Goal: Task Accomplishment & Management: Manage account settings

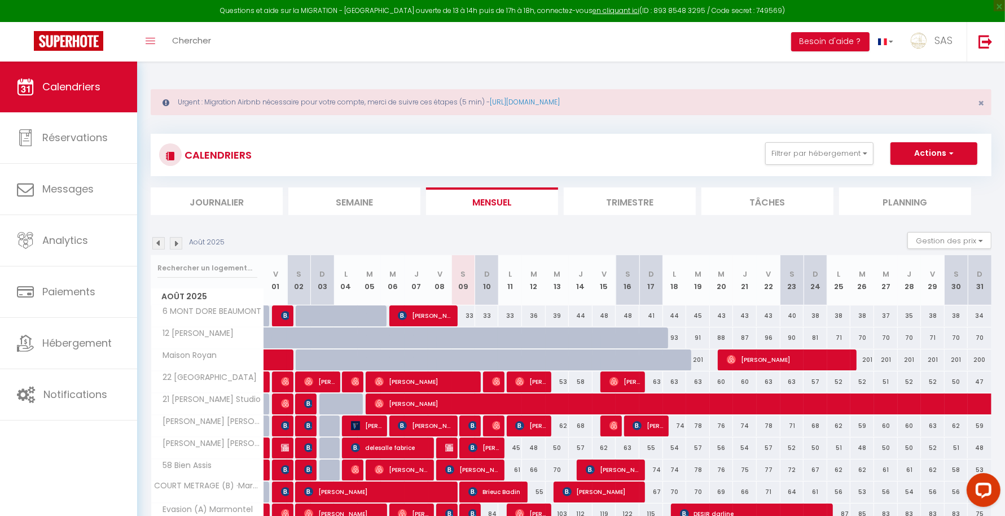
click at [919, 198] on li "Planning" at bounding box center [905, 201] width 132 height 28
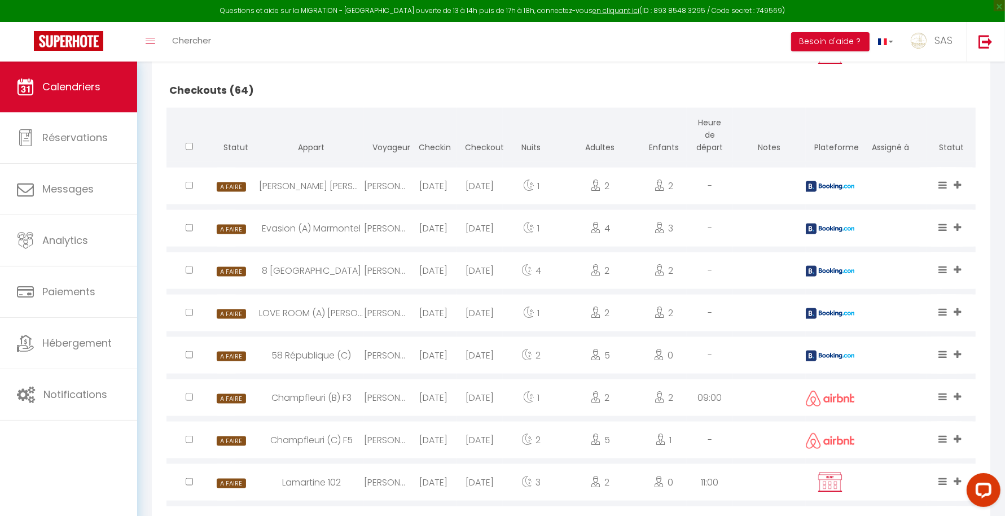
scroll to position [1347, 0]
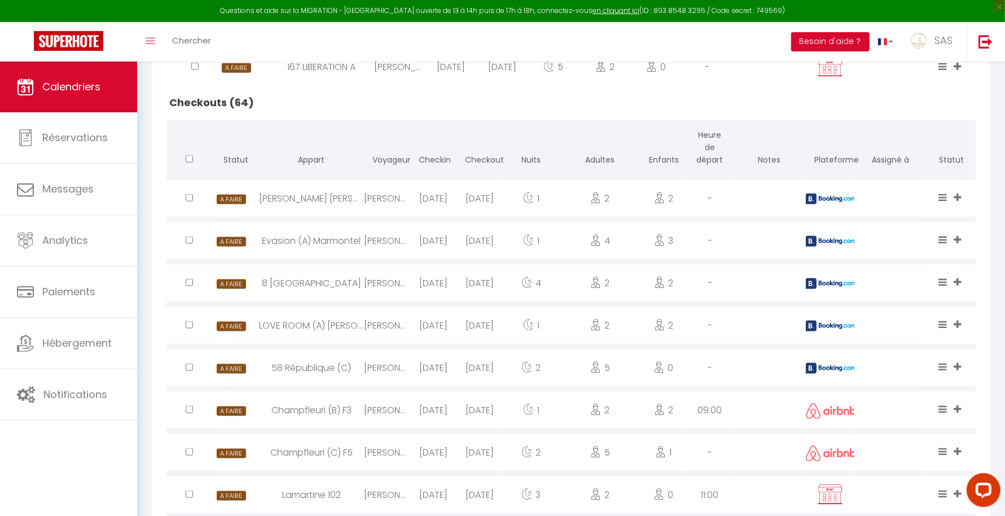
click at [723, 467] on div "-" at bounding box center [710, 452] width 46 height 37
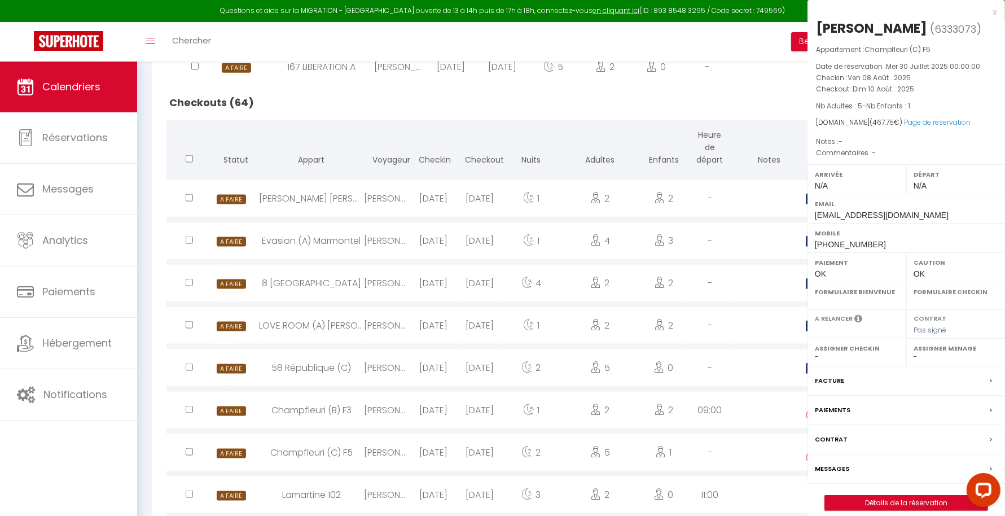
select select "0"
select select "1"
select select
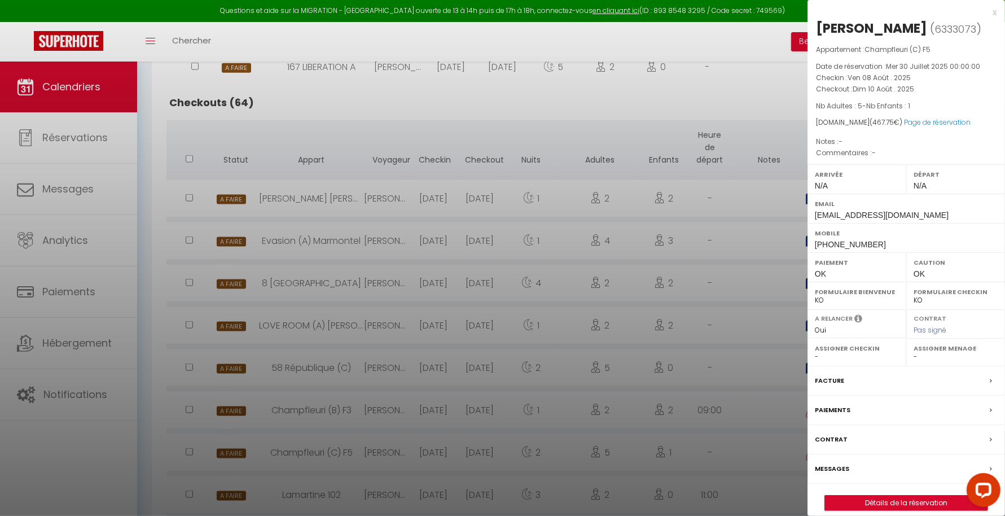
click at [875, 429] on div "Contrat" at bounding box center [905, 439] width 197 height 29
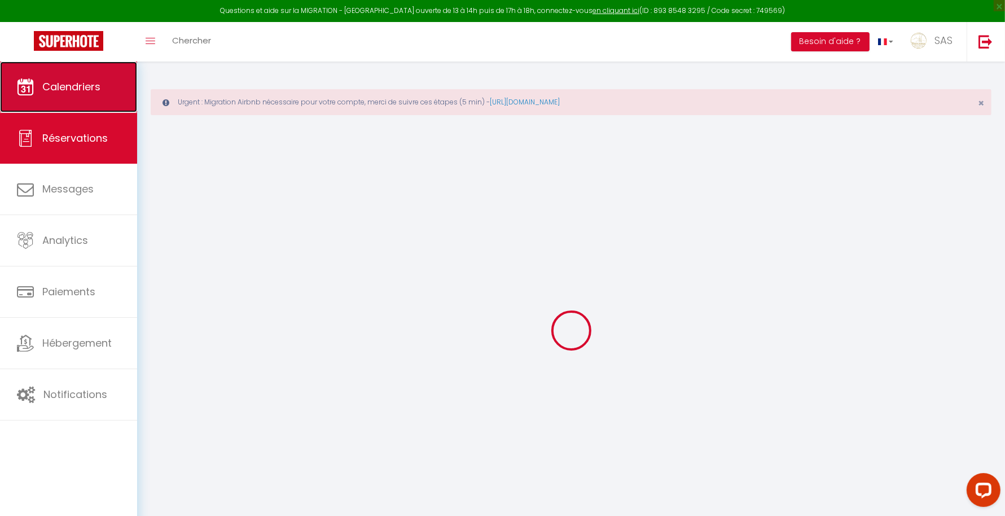
click at [68, 96] on link "Calendriers" at bounding box center [68, 87] width 137 height 51
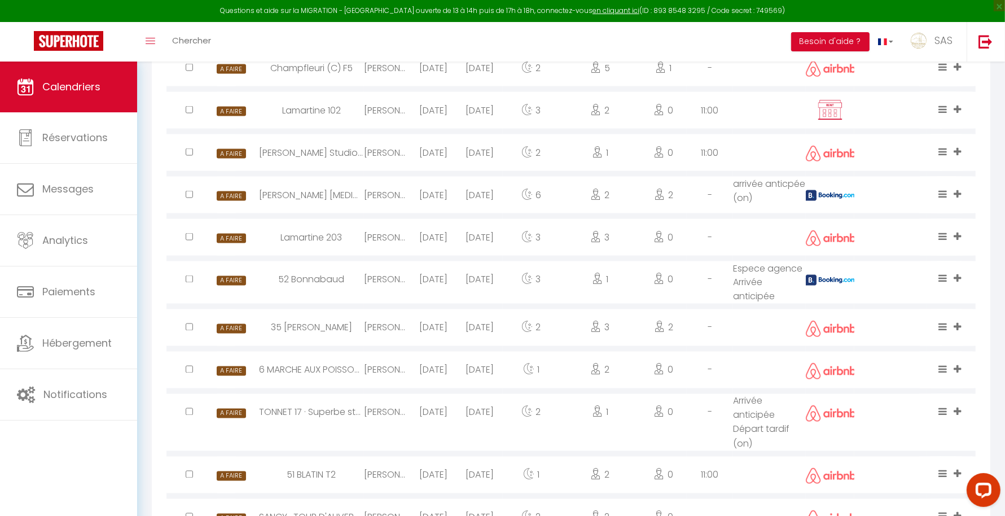
scroll to position [1738, 0]
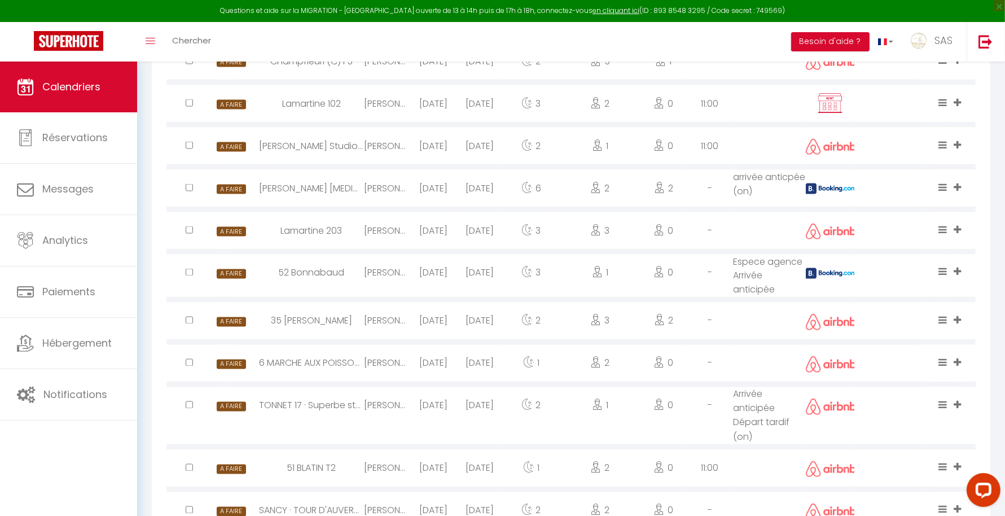
click at [328, 357] on div "6 MARCHE AUX POISSONS A" at bounding box center [311, 363] width 105 height 37
select select "0"
select select "1"
select select
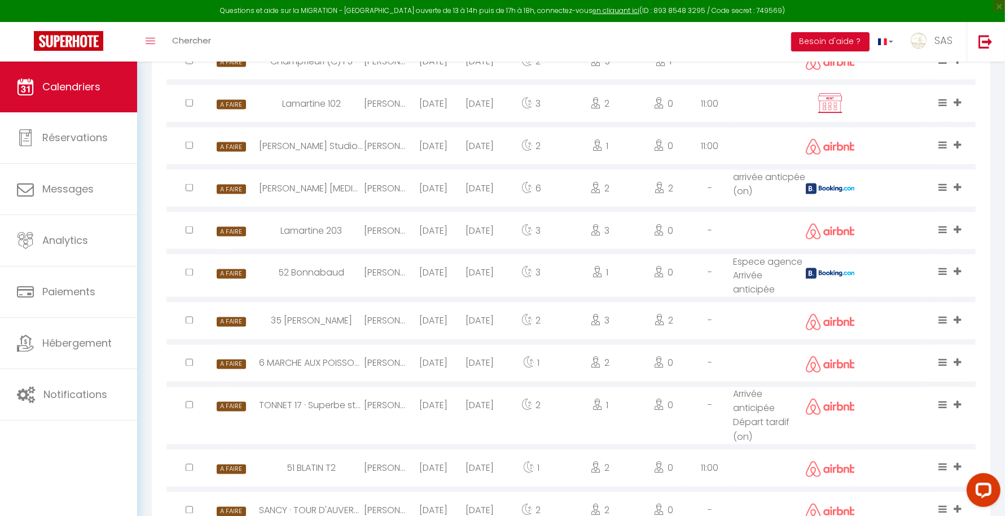
select select
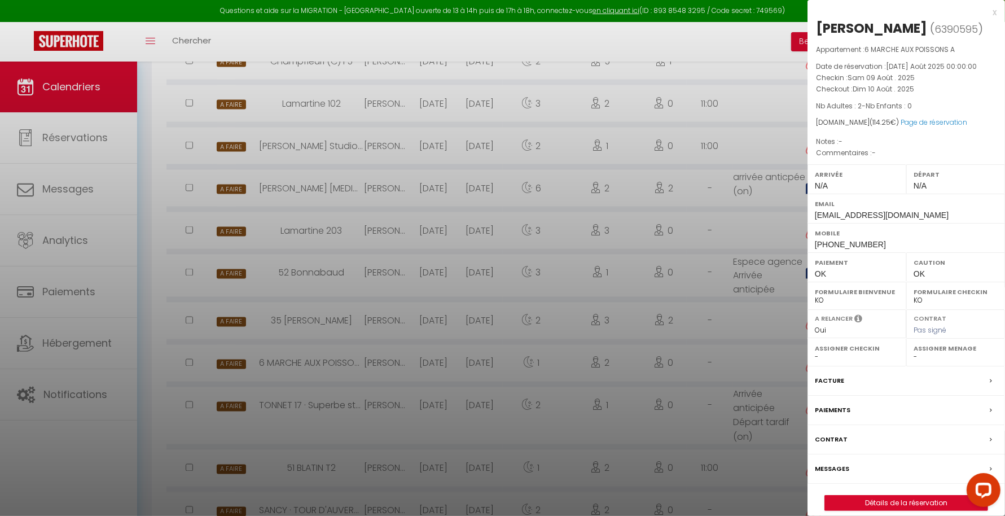
click at [349, 420] on div at bounding box center [502, 258] width 1005 height 516
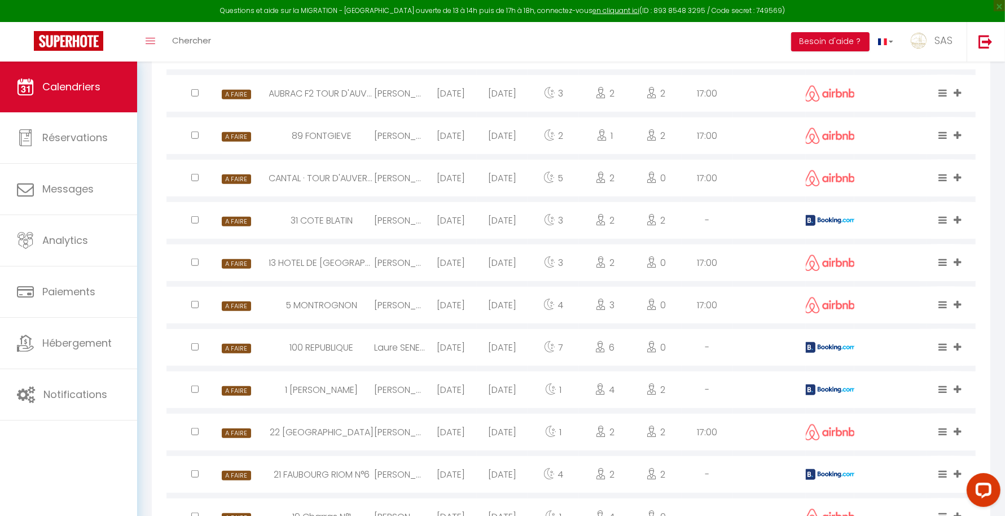
scroll to position [0, 0]
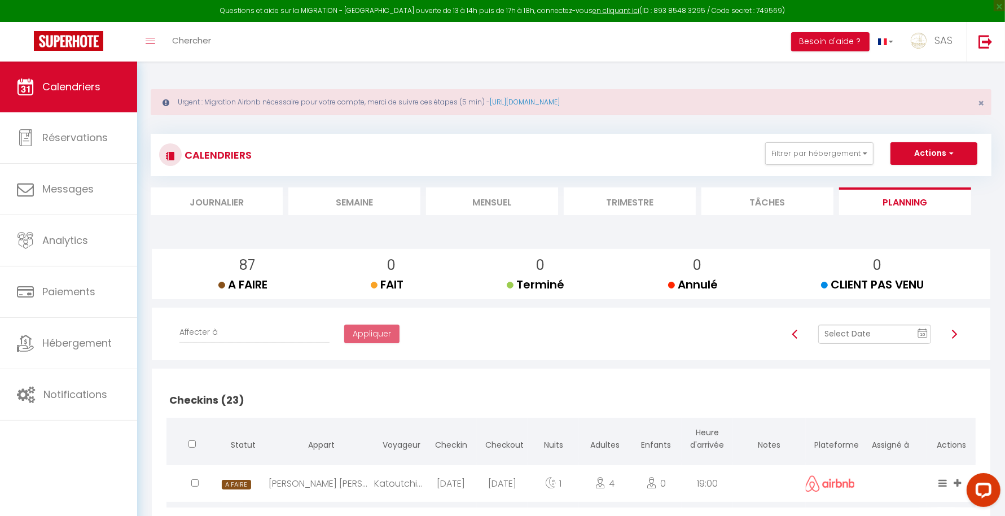
click at [475, 194] on li "Mensuel" at bounding box center [492, 201] width 132 height 28
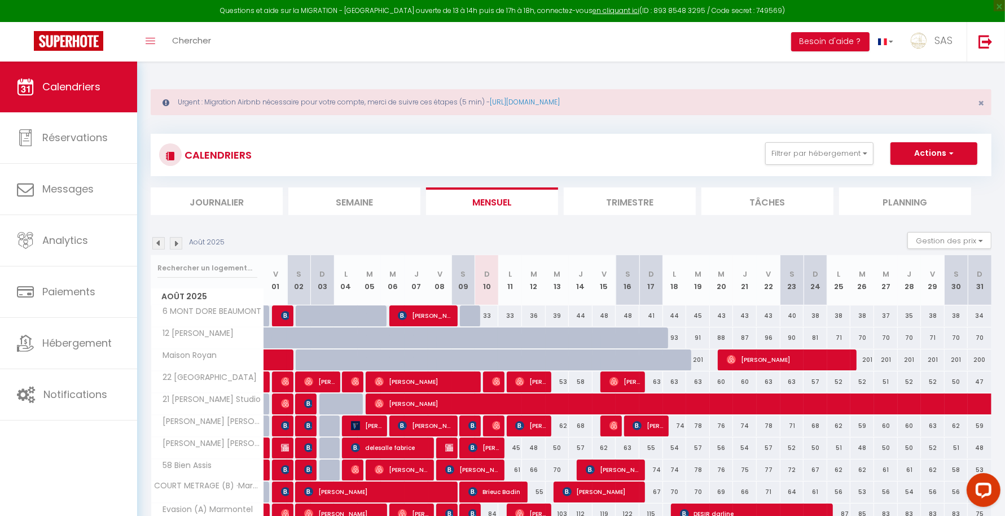
scroll to position [80, 0]
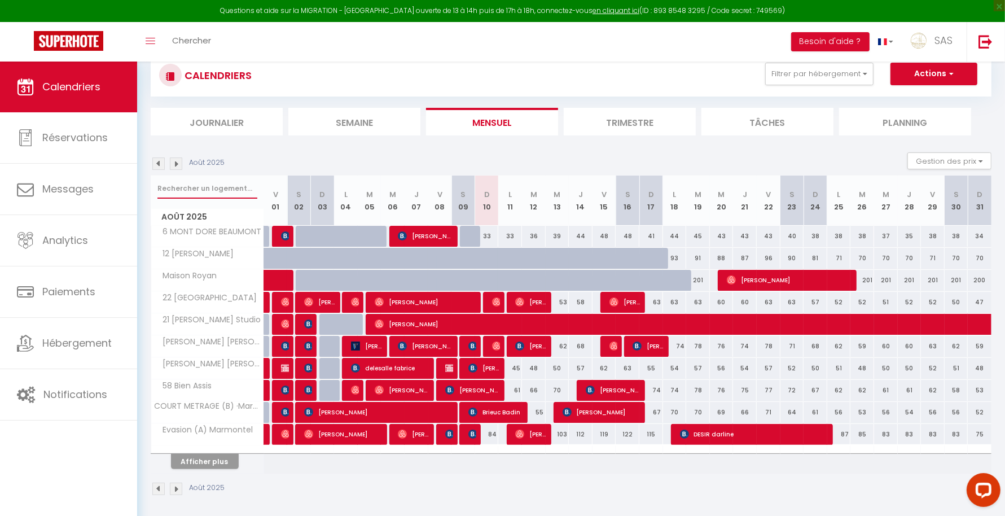
click at [207, 178] on input "text" at bounding box center [207, 188] width 100 height 20
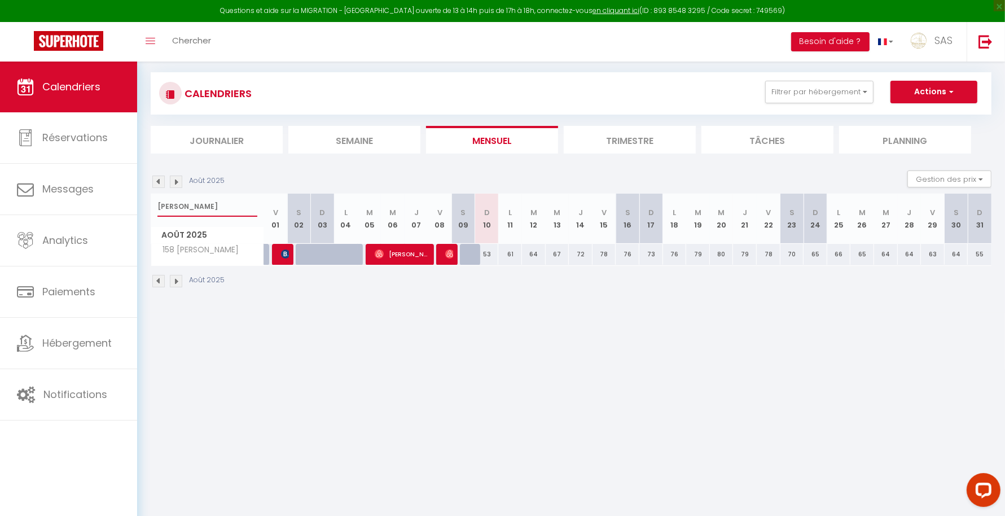
scroll to position [61, 0]
drag, startPoint x: 186, startPoint y: 209, endPoint x: 140, endPoint y: 203, distance: 46.2
click at [140, 203] on div "Urgent : Migration Airbnb nécessaire pour votre compte, merci de suivre ces éta…" at bounding box center [571, 157] width 868 height 313
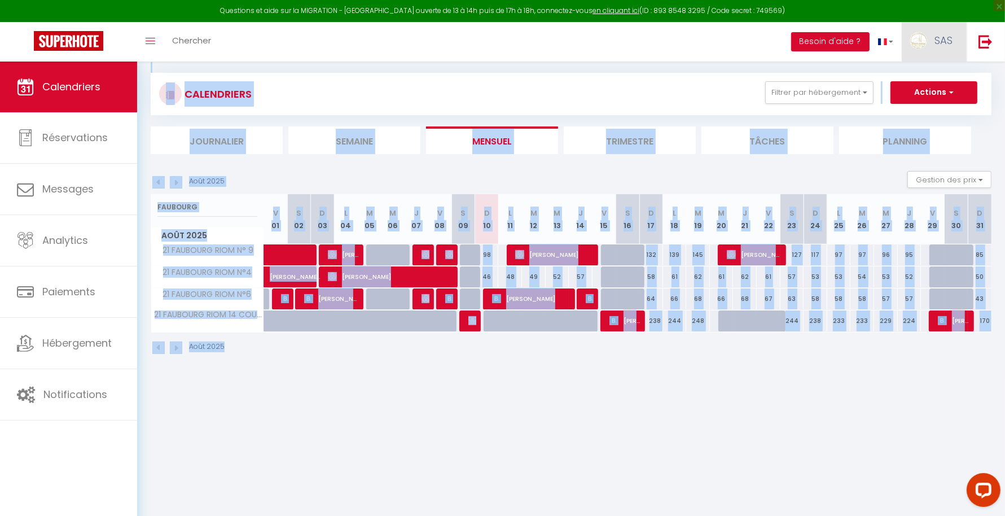
drag, startPoint x: 490, startPoint y: 339, endPoint x: 952, endPoint y: 52, distance: 544.0
click at [952, 52] on div "Questions et aide sur la MIGRATION - [GEOGRAPHIC_DATA] ouverte de 13 à 14h puis…" at bounding box center [502, 190] width 1005 height 379
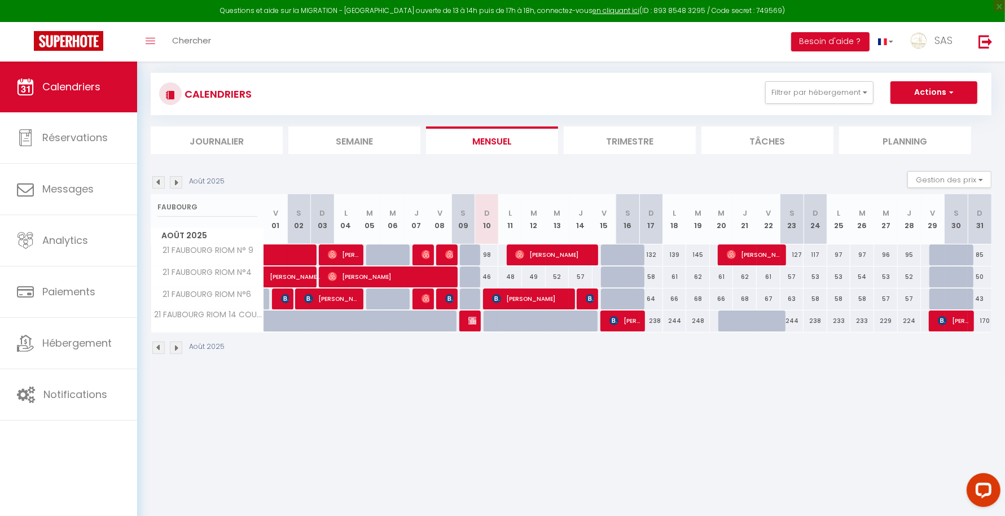
click at [686, 364] on div "Urgent : Migration Airbnb nécessaire pour votre compte, merci de suivre ces éta…" at bounding box center [571, 190] width 868 height 379
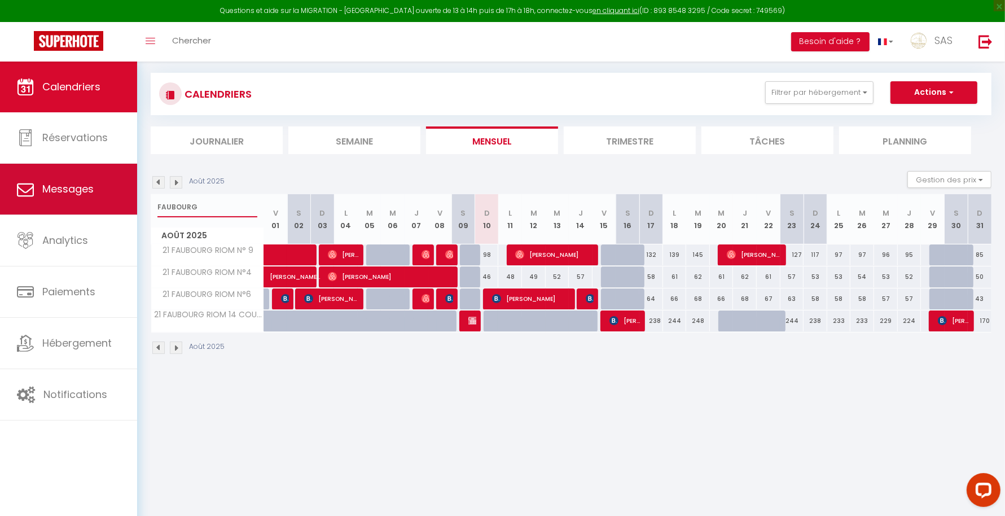
drag, startPoint x: 205, startPoint y: 207, endPoint x: 126, endPoint y: 208, distance: 79.0
click at [126, 208] on div "Questions et aide sur la MIGRATION - [GEOGRAPHIC_DATA] ouverte de 13 à 14h puis…" at bounding box center [502, 190] width 1005 height 379
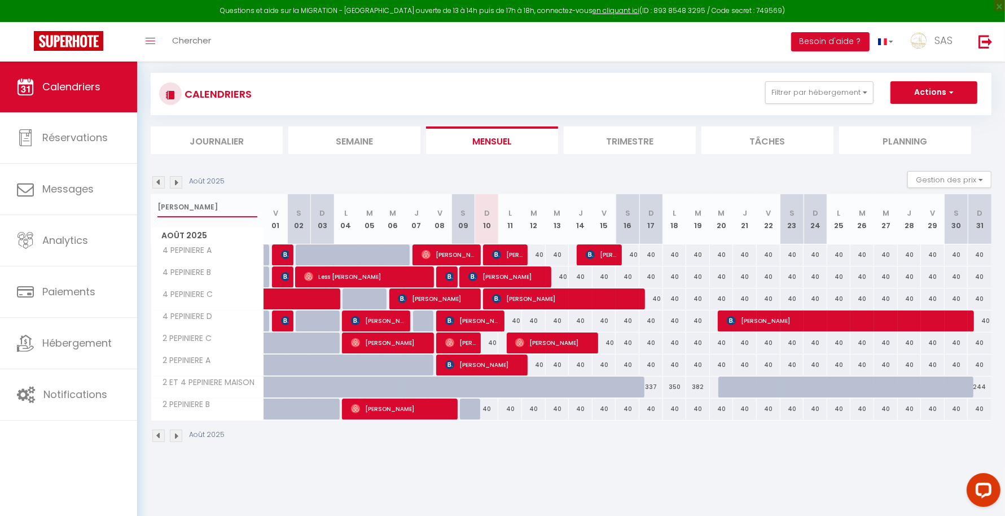
type input "[PERSON_NAME]"
click at [465, 341] on span "[PERSON_NAME]" at bounding box center [461, 342] width 32 height 21
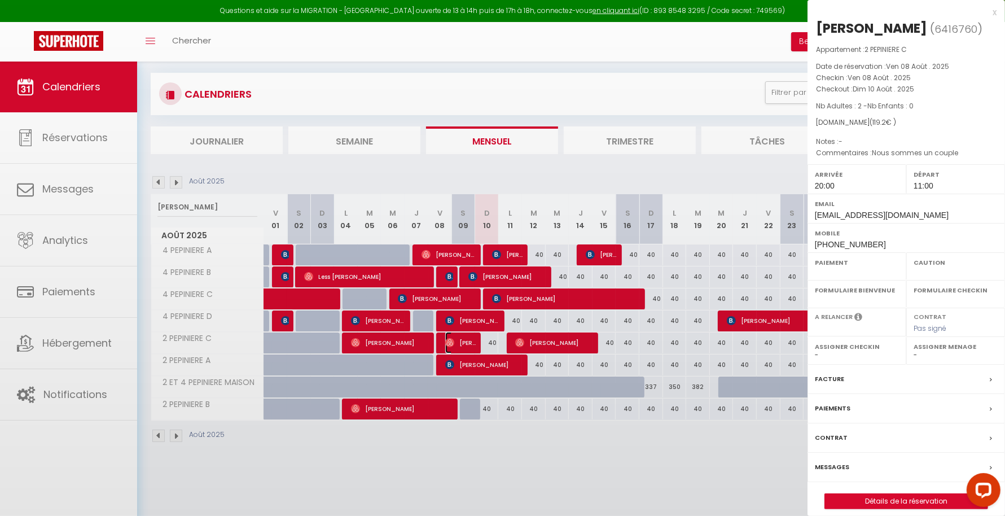
select select "OK"
select select "1"
select select "0"
select select "1"
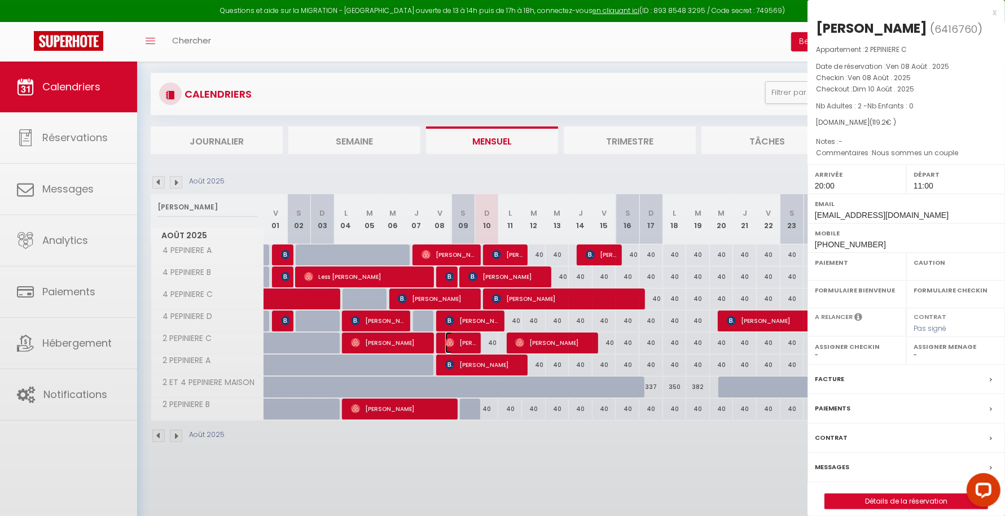
select select
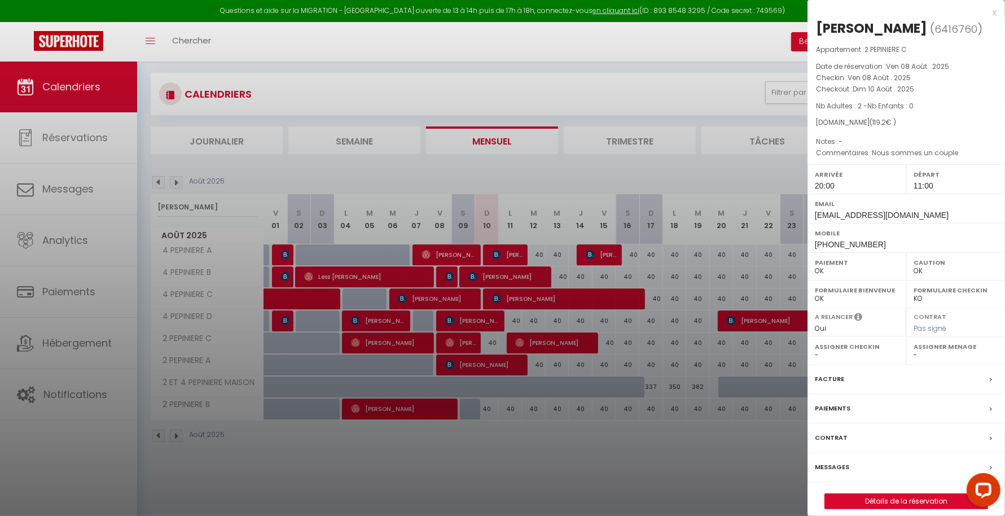
click at [580, 435] on div at bounding box center [502, 258] width 1005 height 516
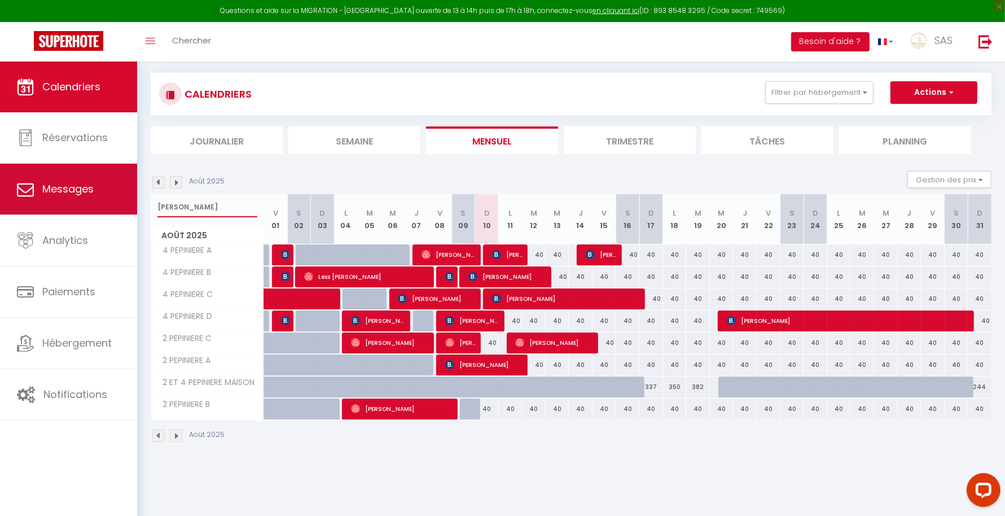
drag, startPoint x: 185, startPoint y: 209, endPoint x: 107, endPoint y: 199, distance: 78.5
click at [107, 199] on div "Questions et aide sur la MIGRATION - [GEOGRAPHIC_DATA] ouverte de 13 à 14h puis…" at bounding box center [502, 234] width 1005 height 467
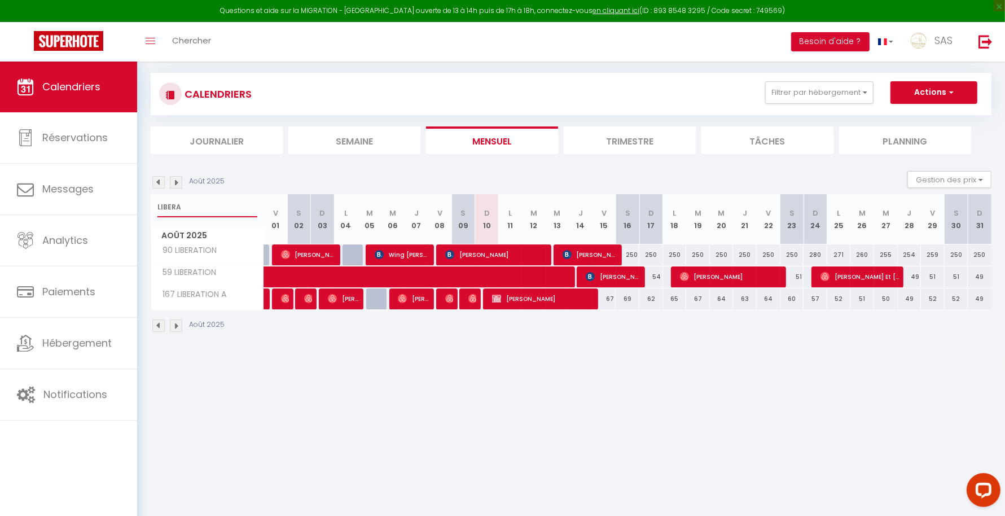
type input "LIBERA"
click at [475, 300] on img at bounding box center [472, 298] width 9 height 9
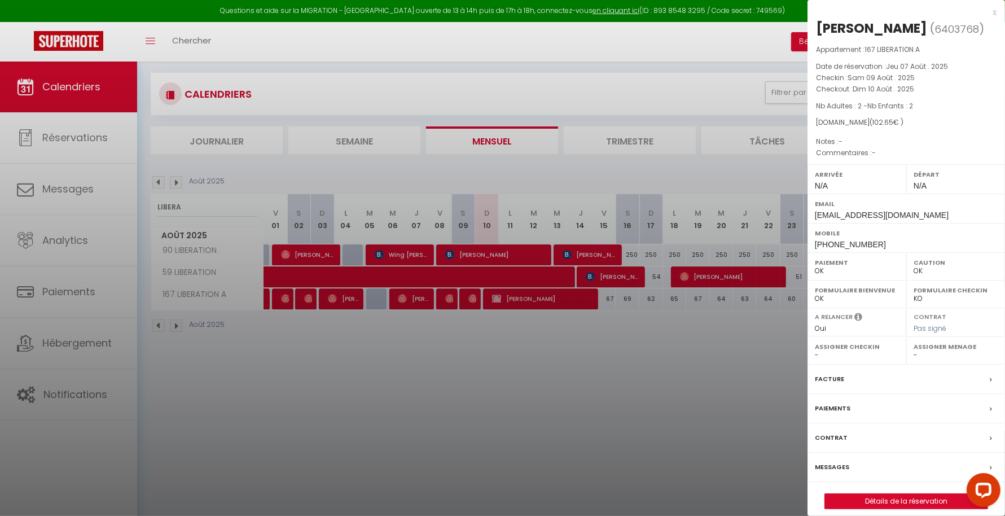
click at [516, 403] on div at bounding box center [502, 258] width 1005 height 516
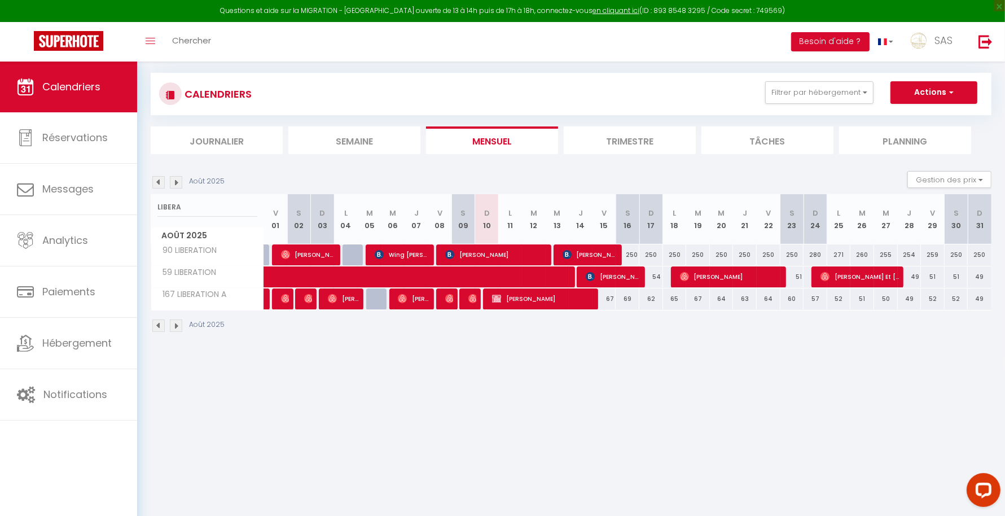
click at [886, 137] on li "Planning" at bounding box center [905, 140] width 132 height 28
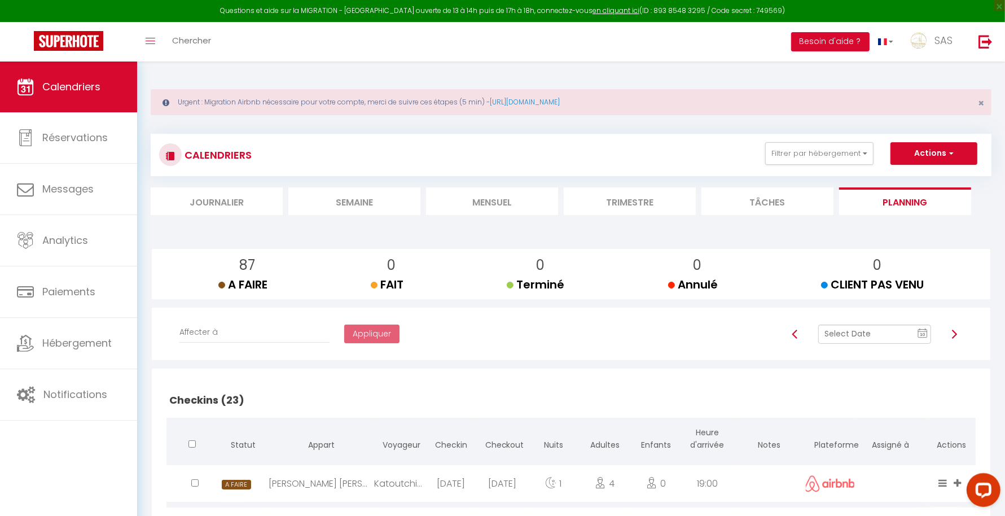
click at [385, 203] on li "Semaine" at bounding box center [354, 201] width 132 height 28
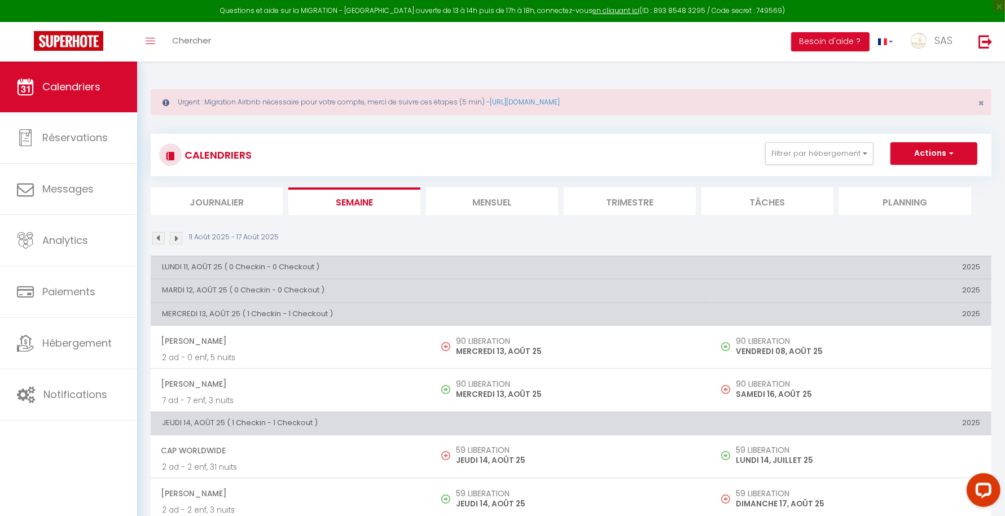
click at [476, 203] on li "Mensuel" at bounding box center [492, 201] width 132 height 28
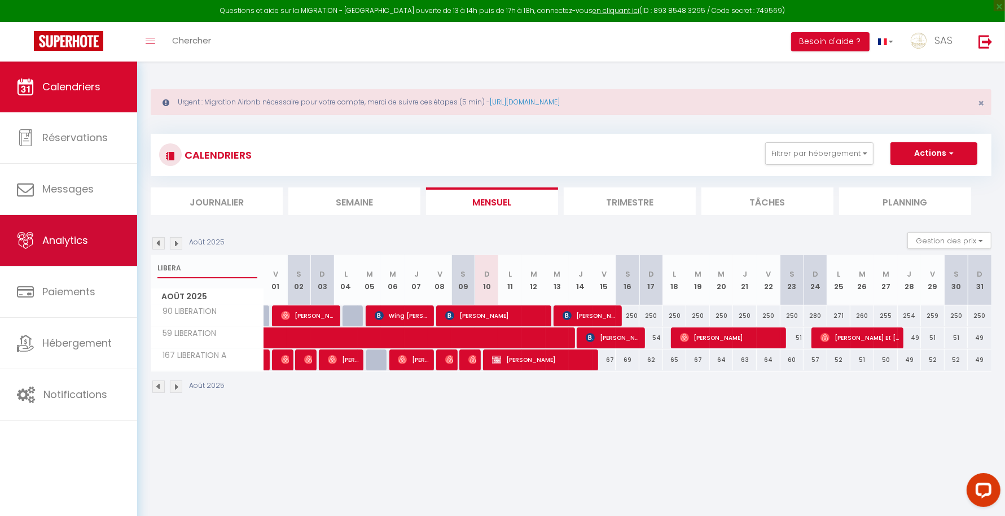
drag, startPoint x: 201, startPoint y: 266, endPoint x: 96, endPoint y: 258, distance: 105.2
click at [96, 258] on div "Questions et aide sur la MIGRATION - [GEOGRAPHIC_DATA] ouverte de 13 à 14h puis…" at bounding box center [502, 240] width 1005 height 357
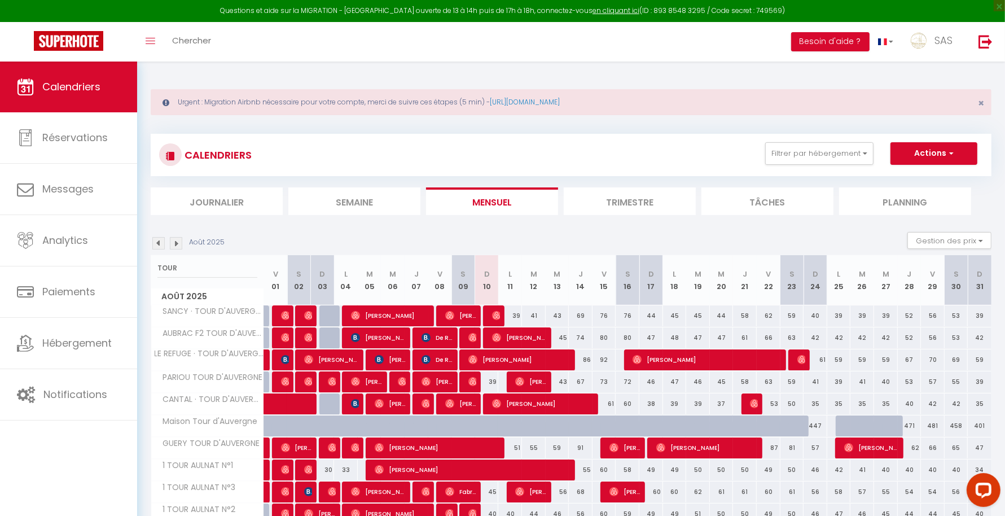
click at [466, 512] on div at bounding box center [471, 513] width 24 height 21
click at [473, 505] on span "[PERSON_NAME]" at bounding box center [472, 513] width 8 height 21
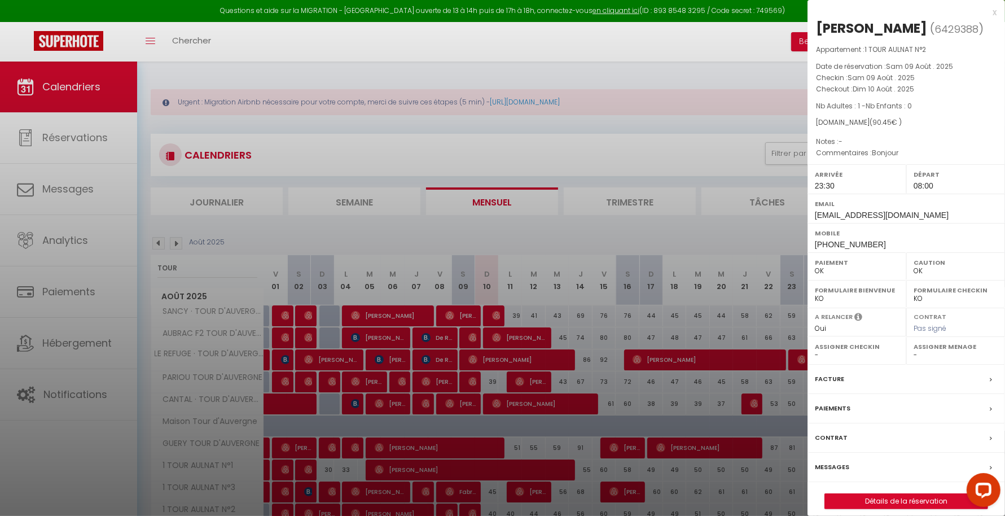
click at [700, 58] on div at bounding box center [502, 258] width 1005 height 516
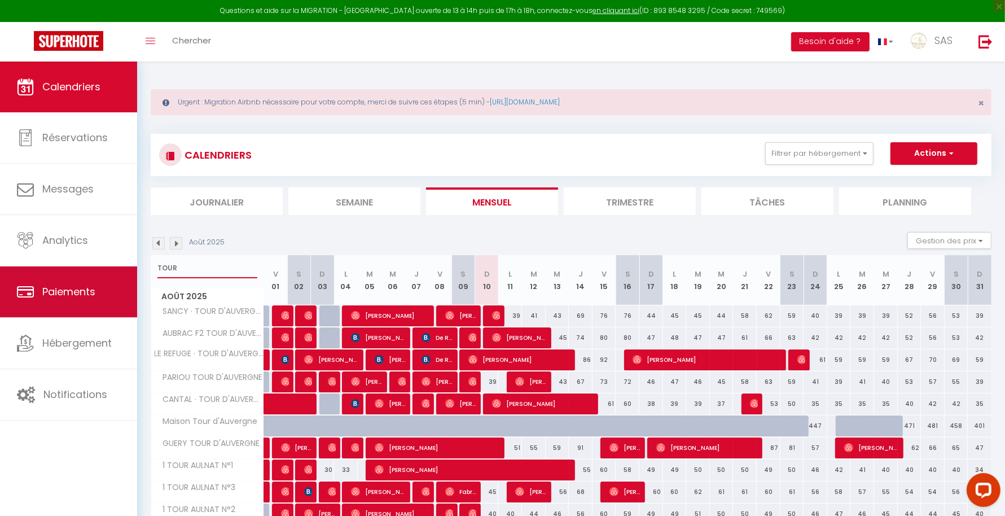
drag, startPoint x: 192, startPoint y: 267, endPoint x: 133, endPoint y: 270, distance: 59.9
click at [133, 270] on div "Questions et aide sur la MIGRATION - [GEOGRAPHIC_DATA] ouverte de 13 à 14h puis…" at bounding box center [502, 331] width 1005 height 538
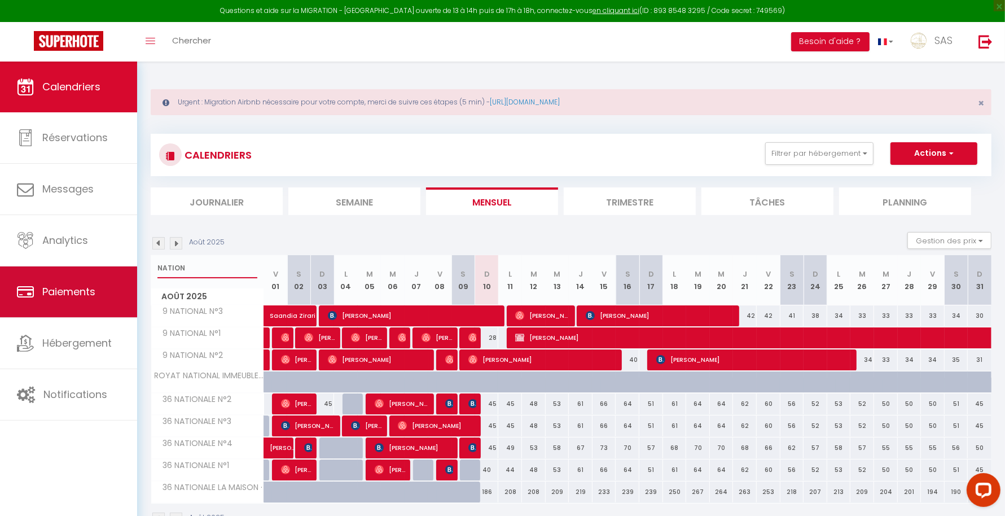
drag, startPoint x: 219, startPoint y: 265, endPoint x: 125, endPoint y: 274, distance: 94.1
click at [125, 274] on div "Questions et aide sur la MIGRATION - [GEOGRAPHIC_DATA] ouverte de 13 à 14h puis…" at bounding box center [502, 306] width 1005 height 489
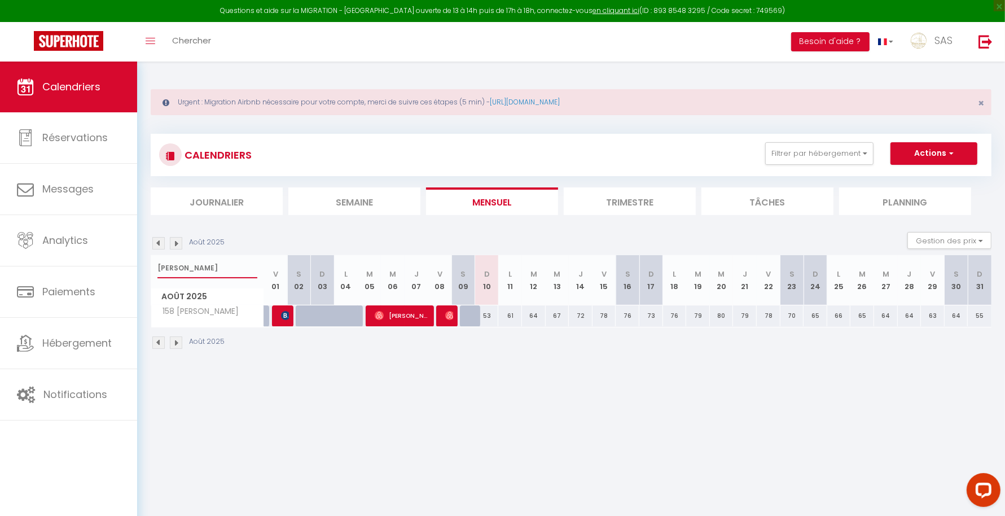
type input "[PERSON_NAME]"
click at [882, 205] on li "Planning" at bounding box center [905, 201] width 132 height 28
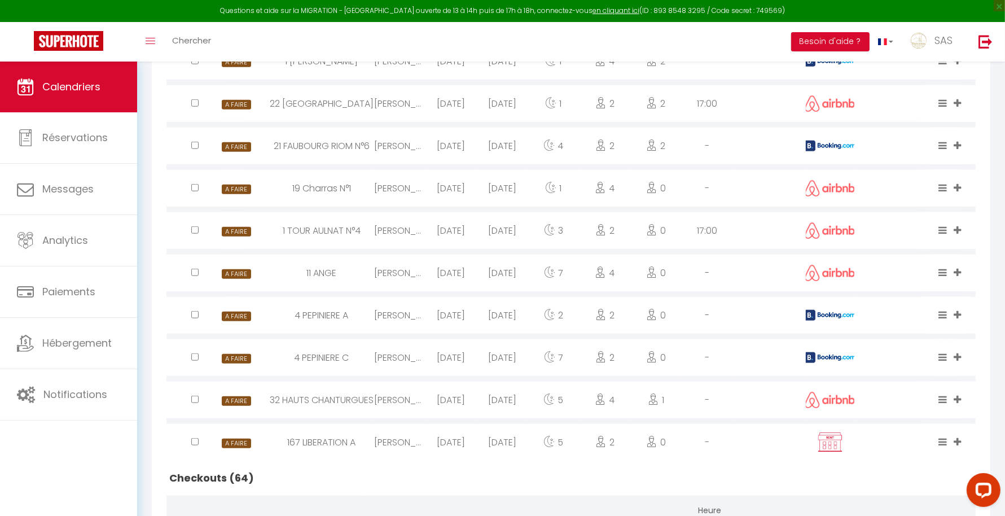
scroll to position [975, 0]
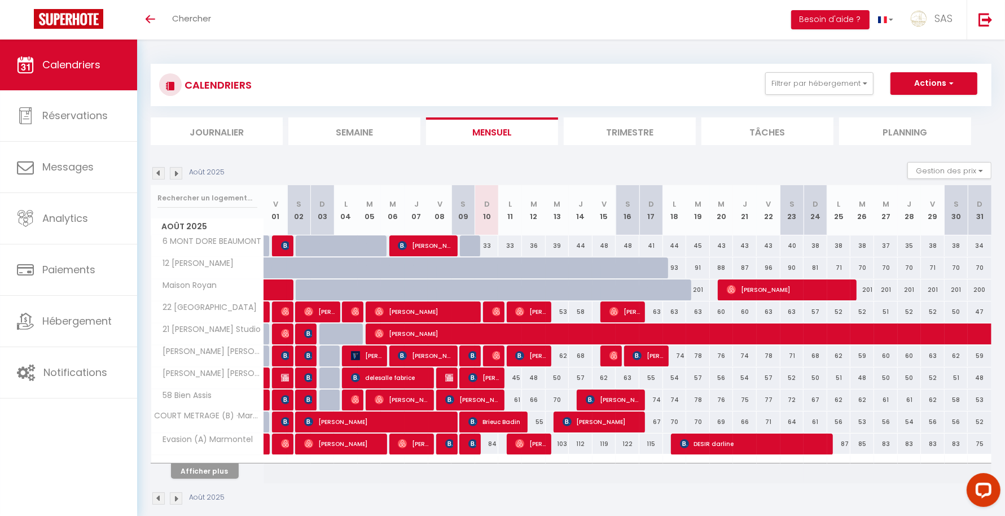
click at [935, 135] on li "Planning" at bounding box center [905, 131] width 132 height 28
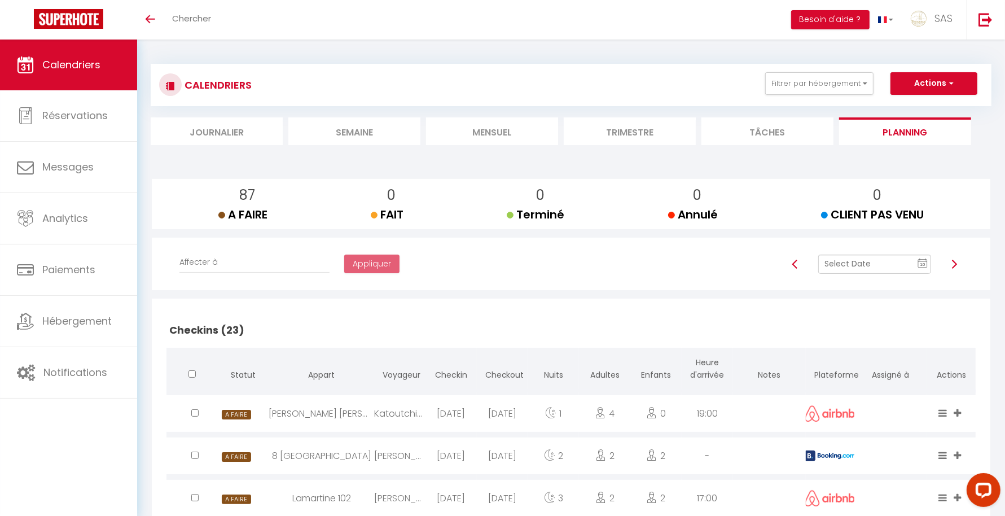
click at [468, 131] on li "Mensuel" at bounding box center [492, 131] width 132 height 28
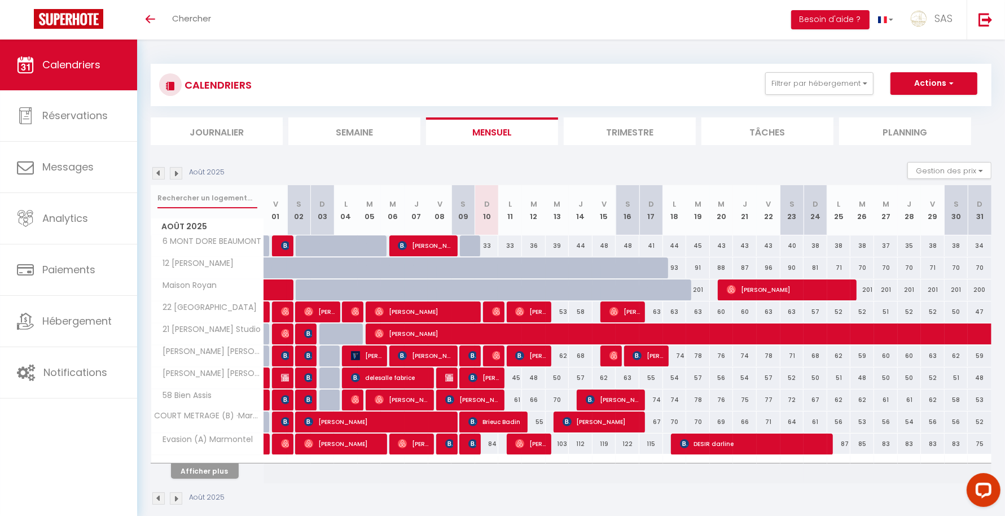
click at [235, 189] on input "text" at bounding box center [207, 198] width 100 height 20
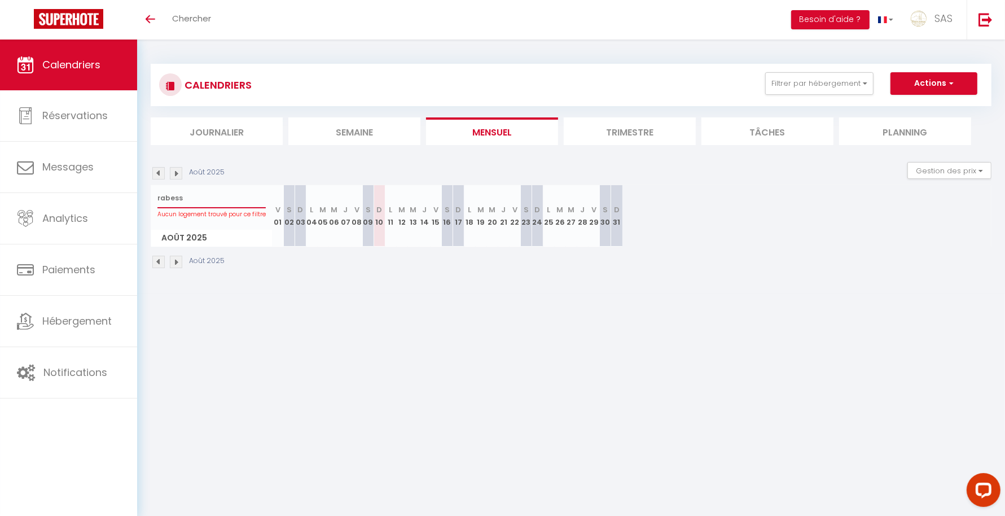
click at [235, 189] on input "rabess" at bounding box center [211, 198] width 108 height 20
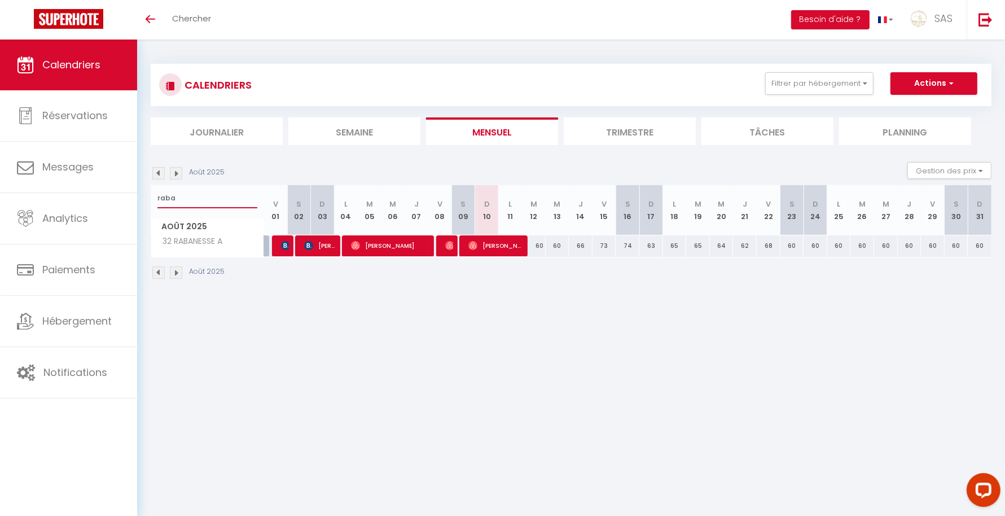
type input "raba"
click at [927, 13] on link "SAS" at bounding box center [934, 19] width 65 height 39
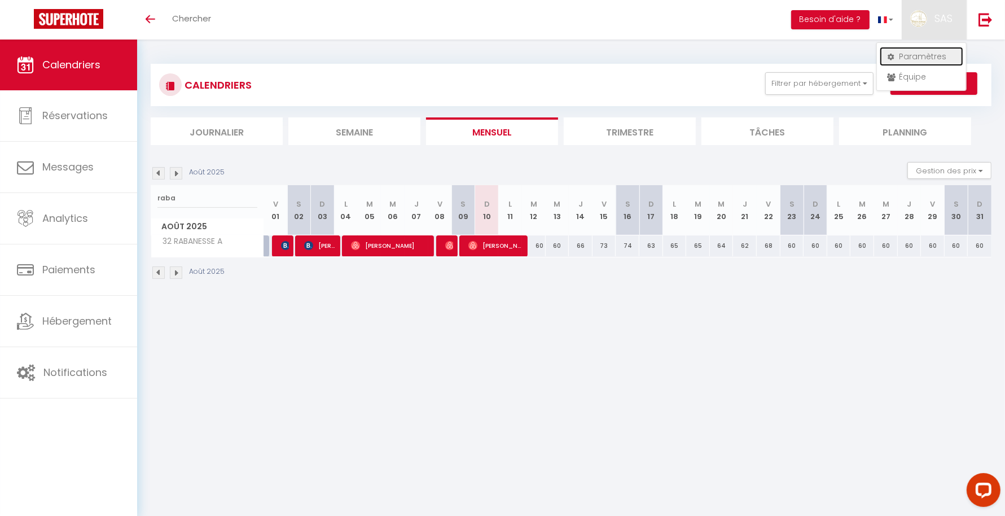
click at [926, 47] on link "Paramètres" at bounding box center [922, 56] width 84 height 19
select select "fr"
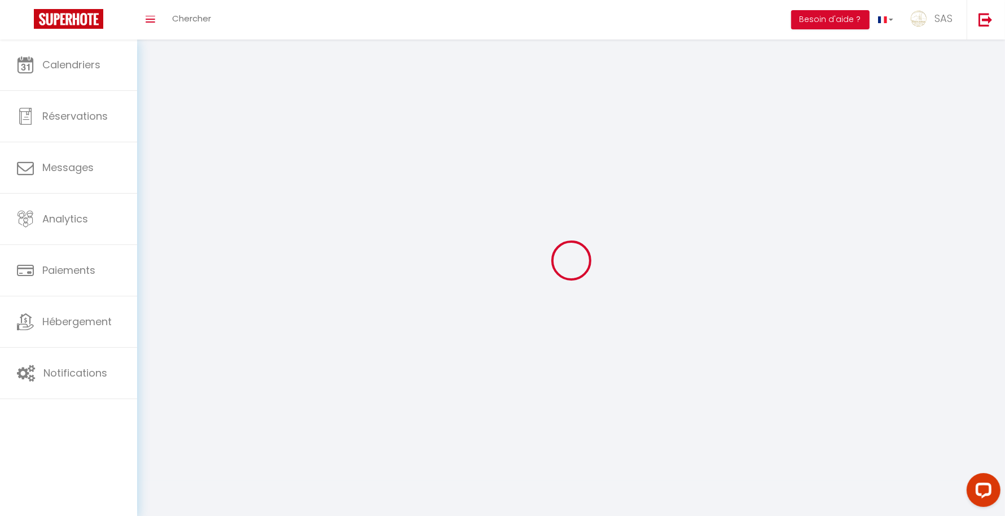
type input "SAS"
type input "BCN CONCIERGERIE"
type input "04 44 44 94 12"
type input "BCN CONCIERGERIE 9 avenue des etats unis"
type input "63000"
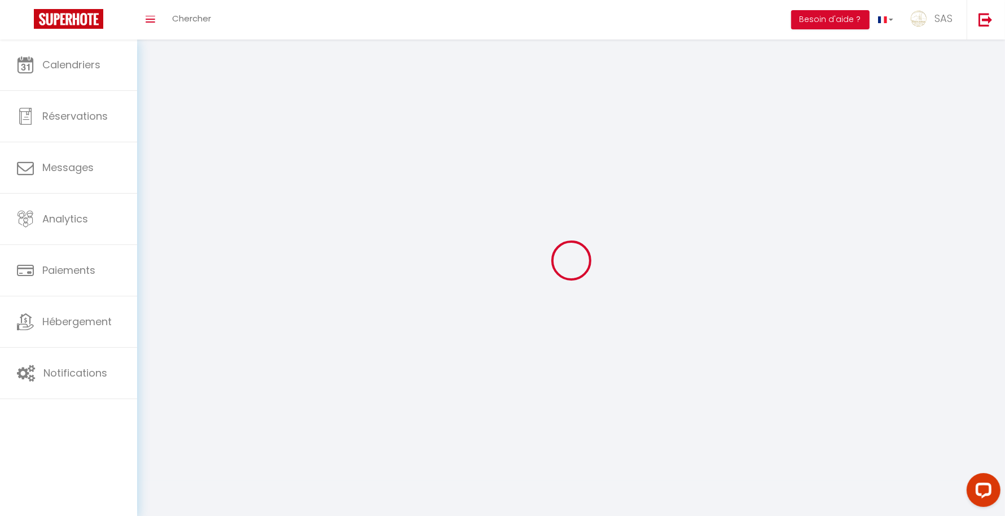
type input "CLERMONT FERRAND"
type input "mc8HmQrdq1Qq7XFI92MXDLaOa"
type input "tTaq2okv1QClfljyD2QXXBvYP"
type input "https://app.superhote.com/#/get-available-rentals/tTaq2okv1QClfljyD2QXXBvYP"
select select "28"
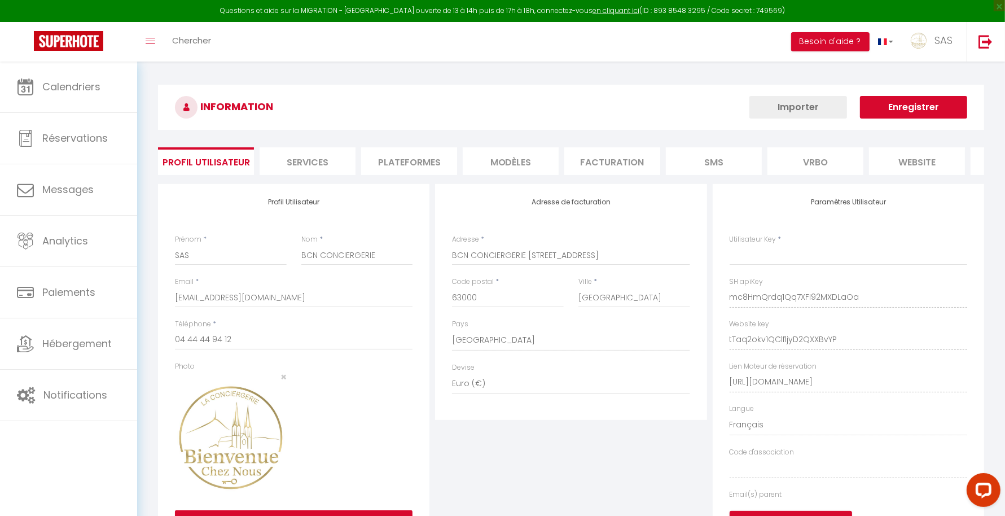
type input "mc8HmQrdq1Qq7XFI92MXDLaOa"
type input "tTaq2okv1QClfljyD2QXXBvYP"
type input "https://app.superhote.com/#/get-available-rentals/tTaq2okv1QClfljyD2QXXBvYP"
click at [398, 159] on li "Plateformes" at bounding box center [409, 161] width 96 height 28
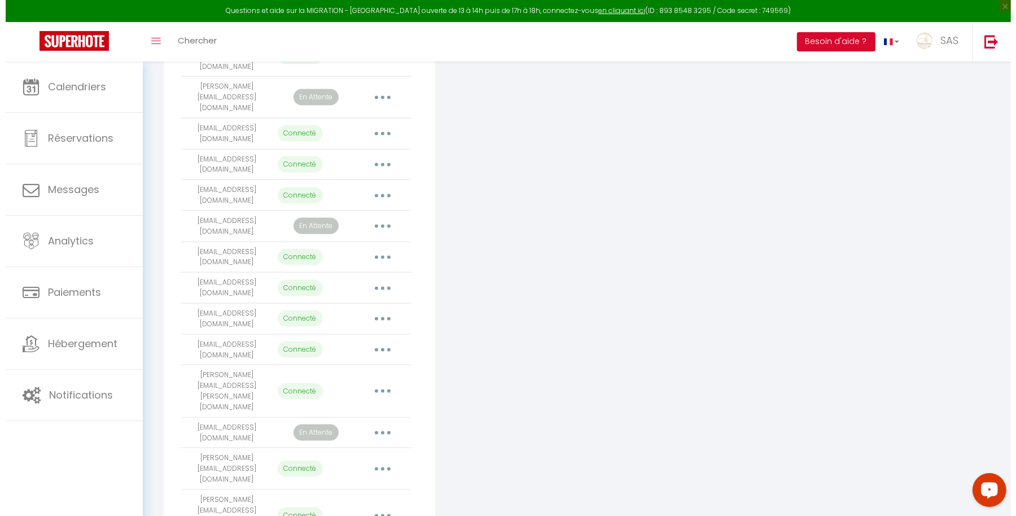
scroll to position [1450, 0]
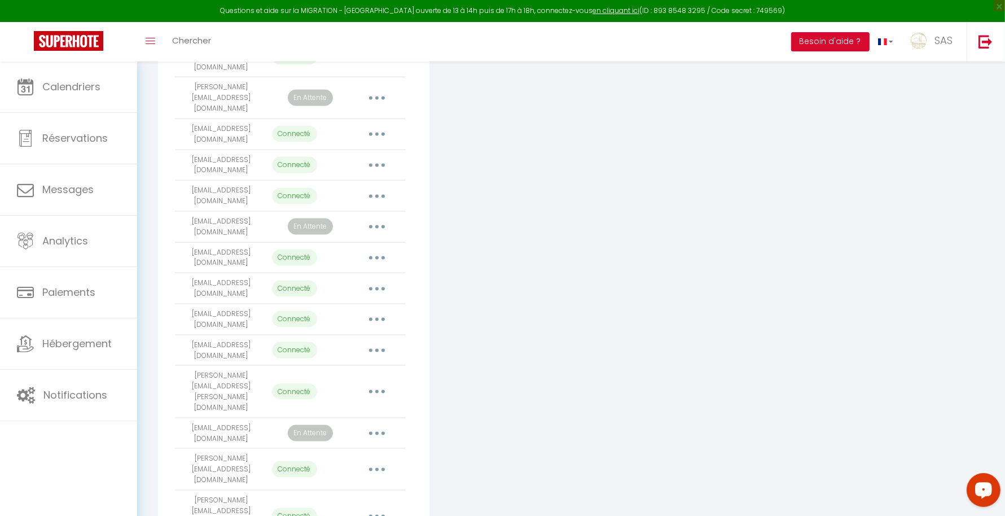
select select "46029"
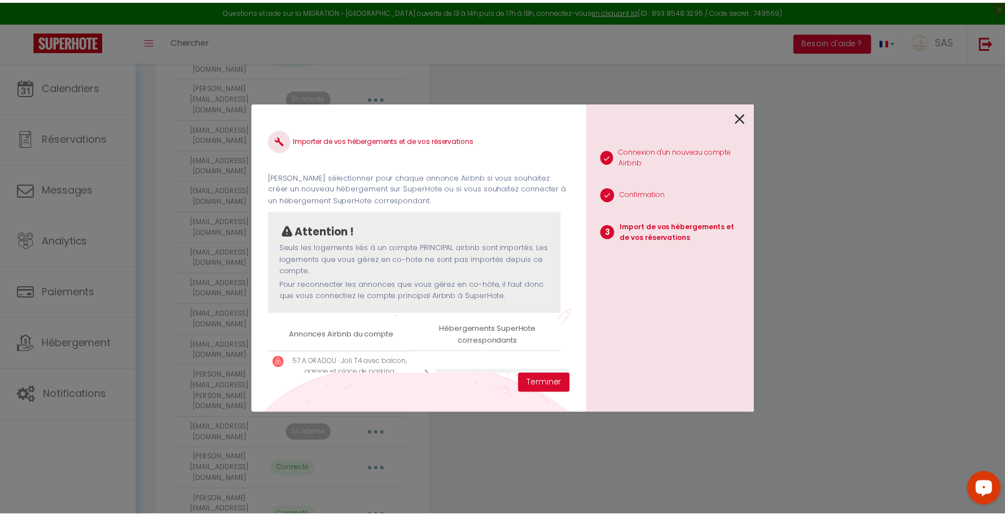
scroll to position [54, 0]
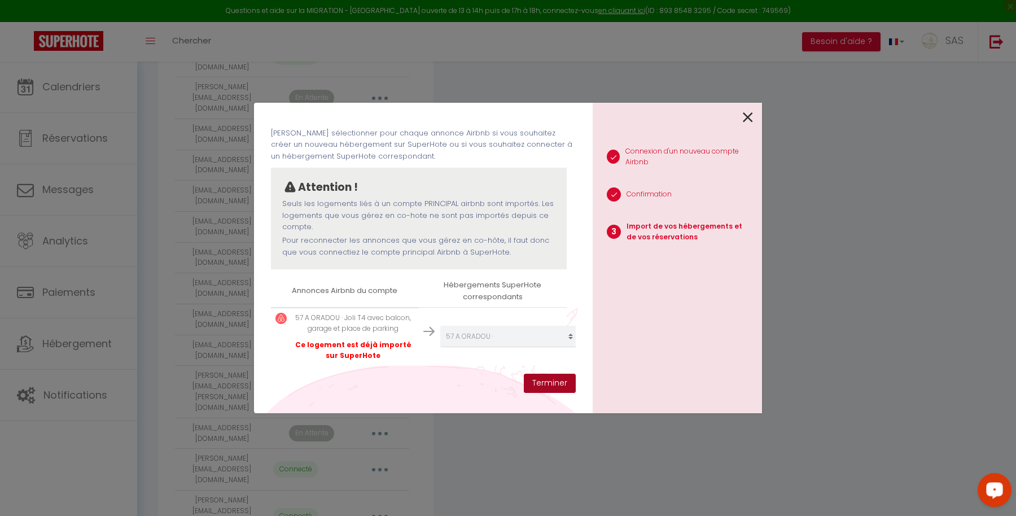
click at [555, 383] on button "Terminer" at bounding box center [550, 383] width 52 height 19
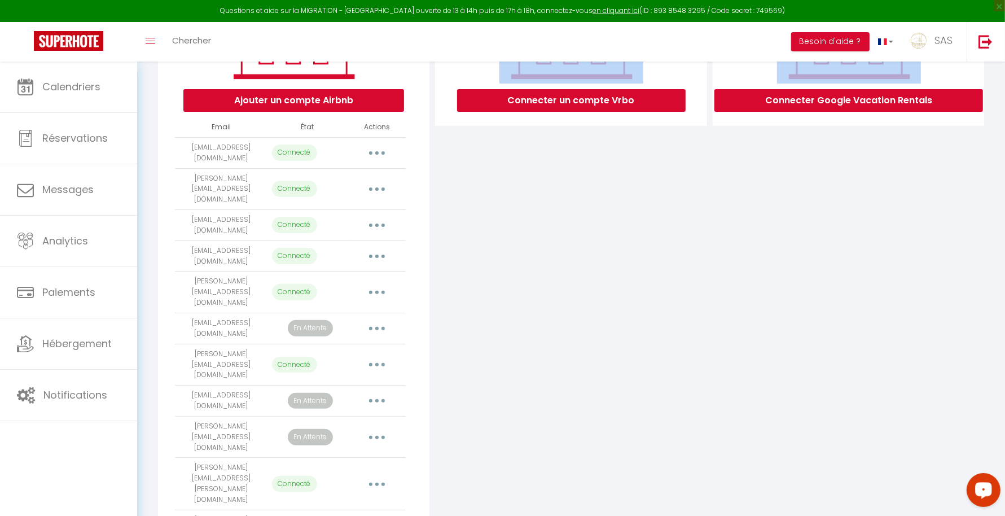
scroll to position [0, 0]
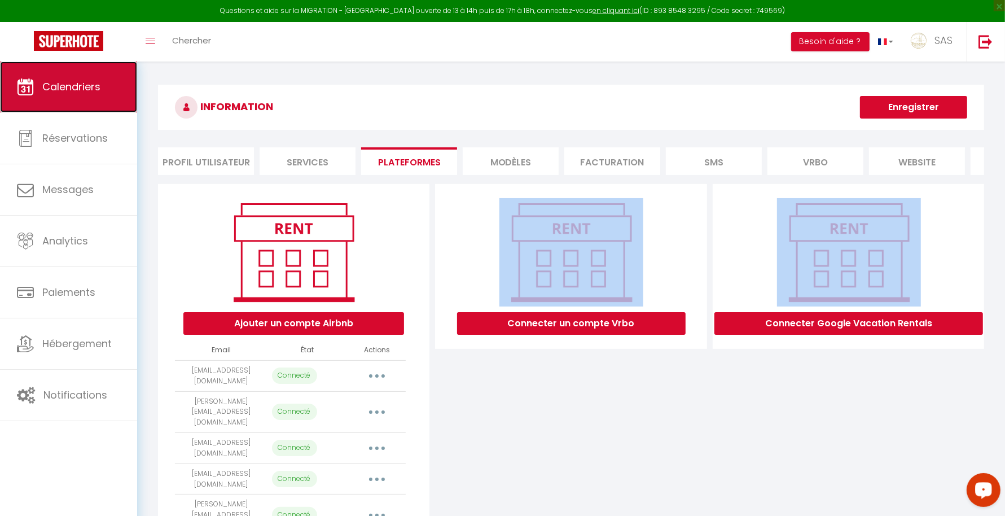
click at [94, 93] on span "Calendriers" at bounding box center [71, 87] width 58 height 14
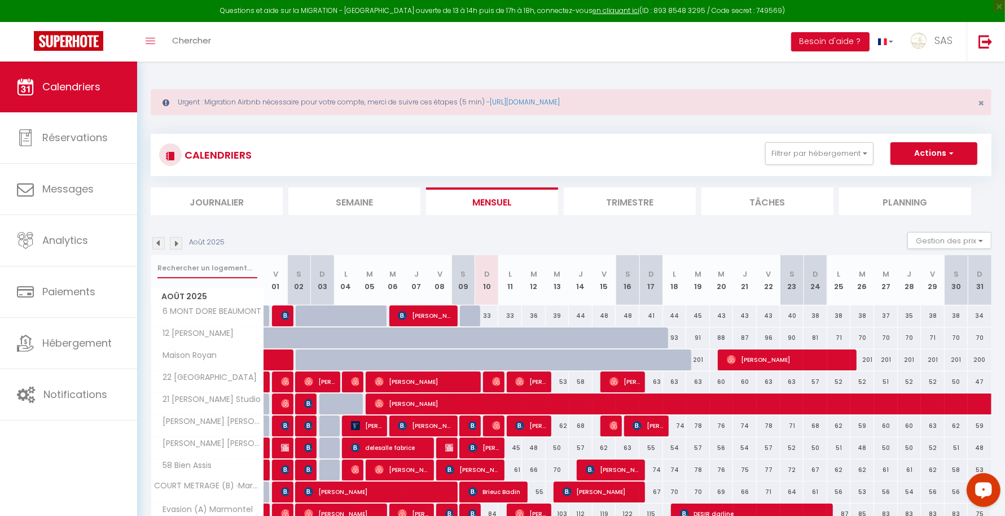
click at [225, 267] on input "text" at bounding box center [207, 268] width 100 height 20
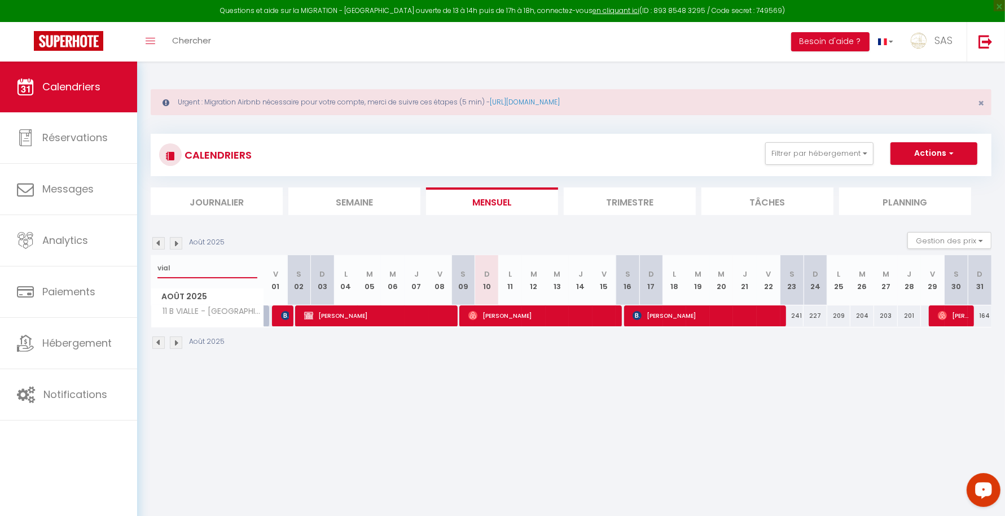
type input "vial"
click at [838, 316] on div "209" at bounding box center [839, 315] width 24 height 21
type input "209"
select select "1"
type input "Lun 25 Août 2025"
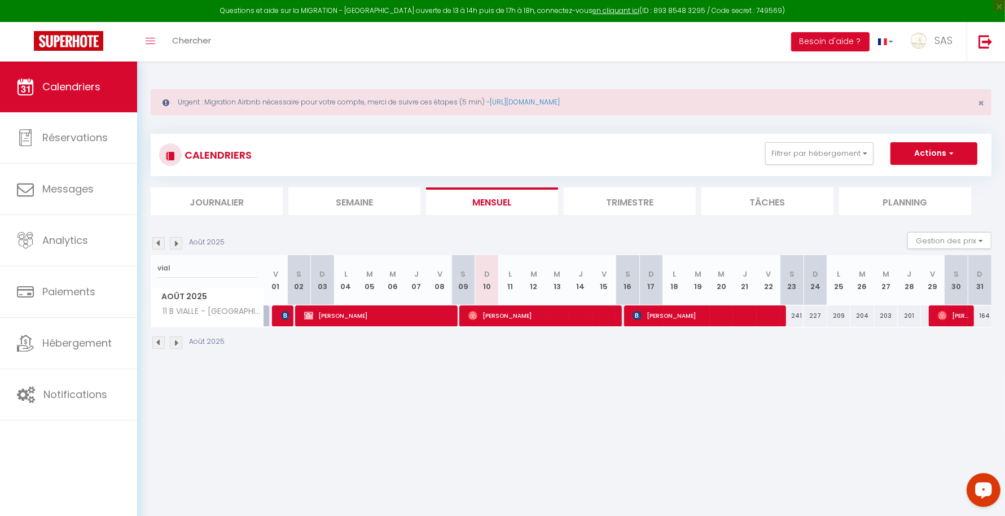
type input "Mar 26 Août 2025"
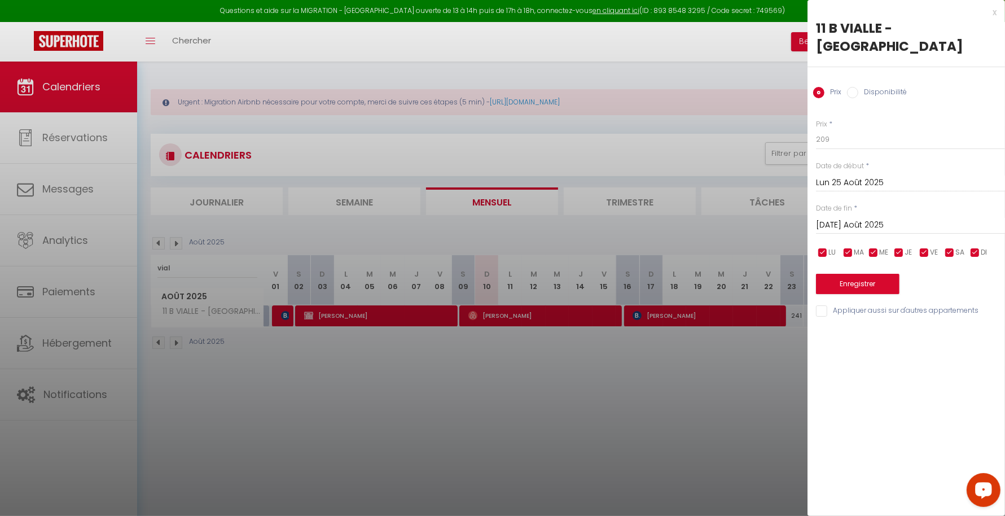
click at [878, 87] on label "Disponibilité" at bounding box center [882, 93] width 49 height 12
click at [858, 87] on input "Disponibilité" at bounding box center [852, 92] width 11 height 11
radio input "true"
radio input "false"
click at [851, 129] on select "Disponible Indisponible" at bounding box center [910, 139] width 189 height 21
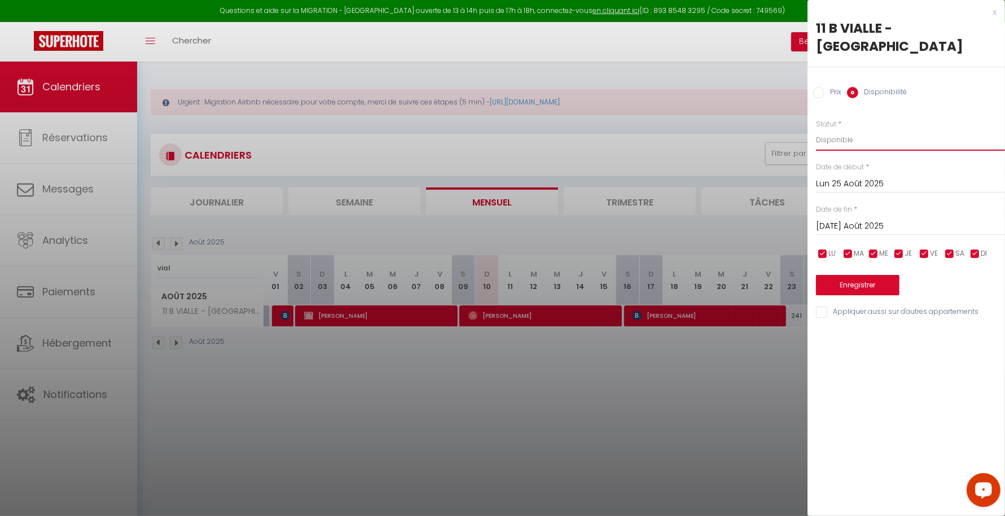
select select "0"
click at [816, 129] on select "Disponible Indisponible" at bounding box center [910, 139] width 189 height 21
click at [863, 219] on input "Mar 26 Août 2025" at bounding box center [910, 226] width 189 height 15
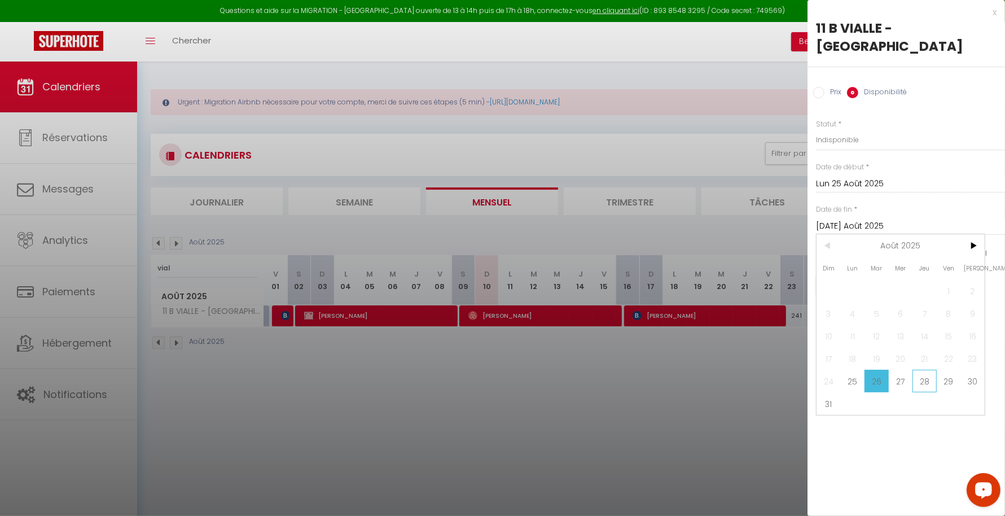
click at [929, 370] on span "28" at bounding box center [924, 381] width 24 height 23
type input "Jeu 28 Août 2025"
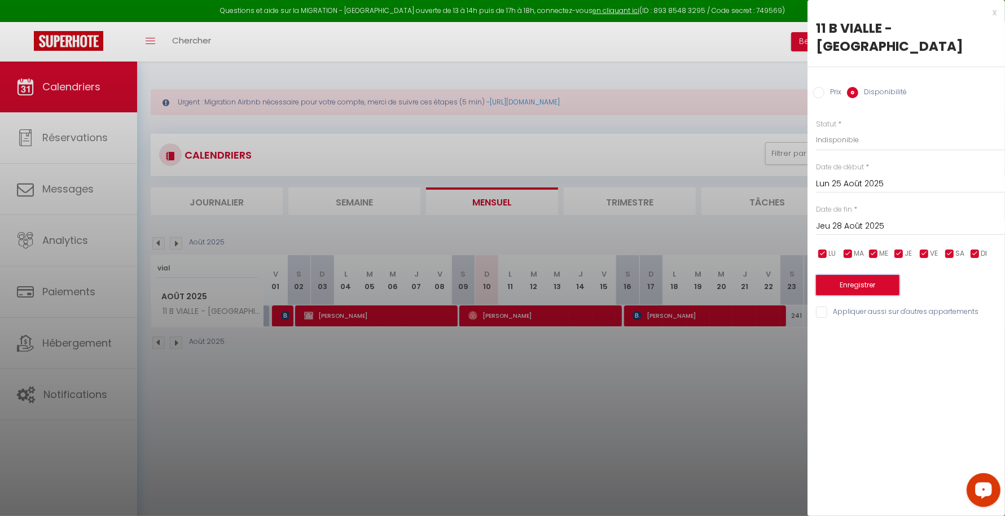
click at [855, 275] on button "Enregistrer" at bounding box center [858, 285] width 84 height 20
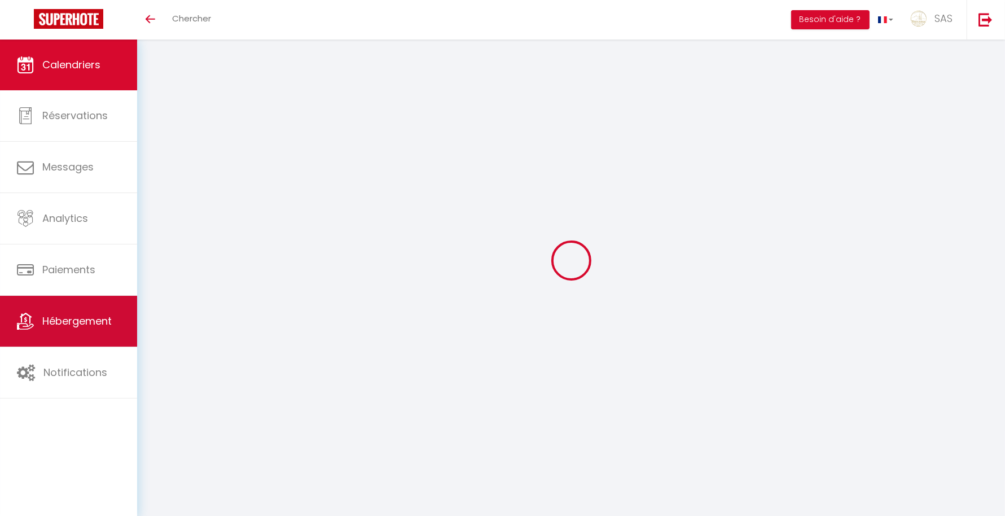
click at [96, 319] on span "Hébergement" at bounding box center [76, 321] width 69 height 14
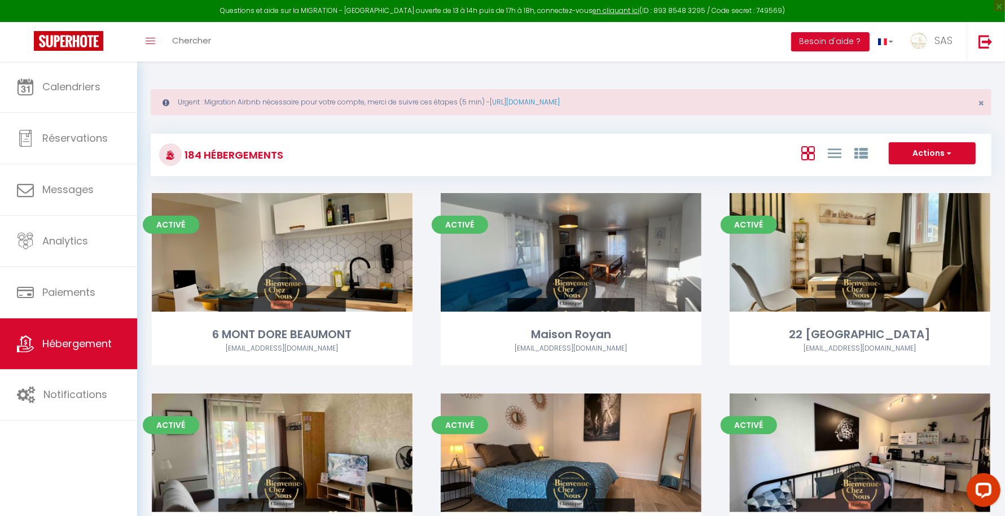
click at [978, 93] on div "Urgent : Migration Airbnb nécessaire pour votre compte, merci de suivre ces éta…" at bounding box center [571, 102] width 841 height 26
click at [982, 98] on span "×" at bounding box center [981, 103] width 6 height 14
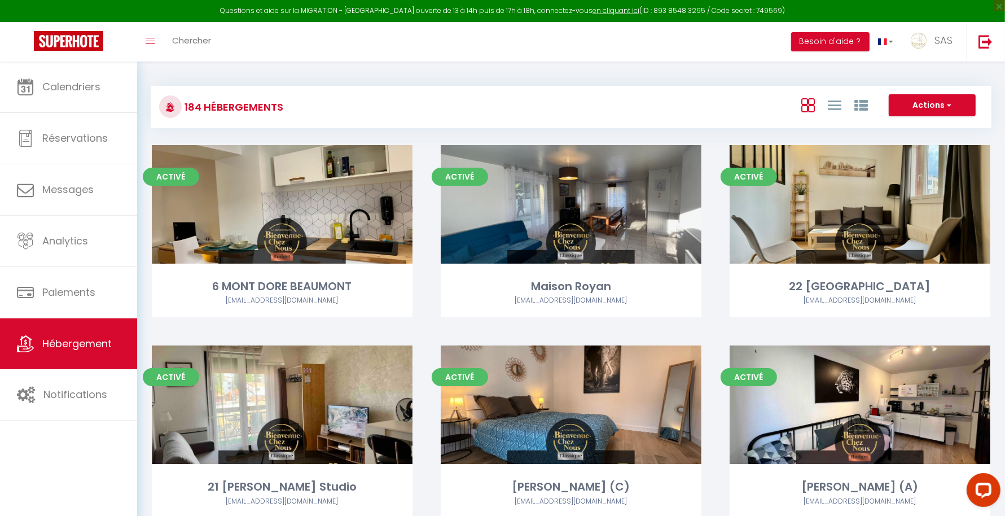
scroll to position [5040, 0]
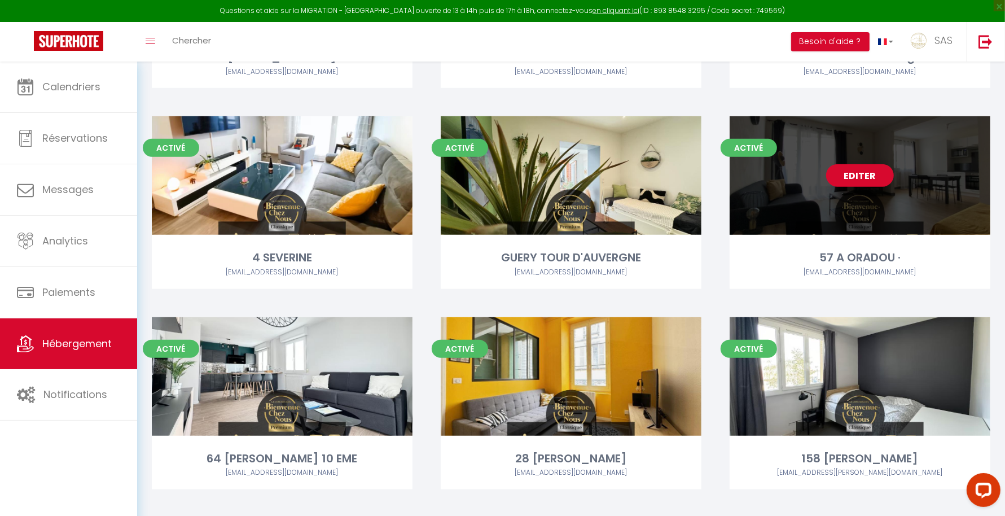
click at [851, 175] on link "Editer" at bounding box center [860, 175] width 68 height 23
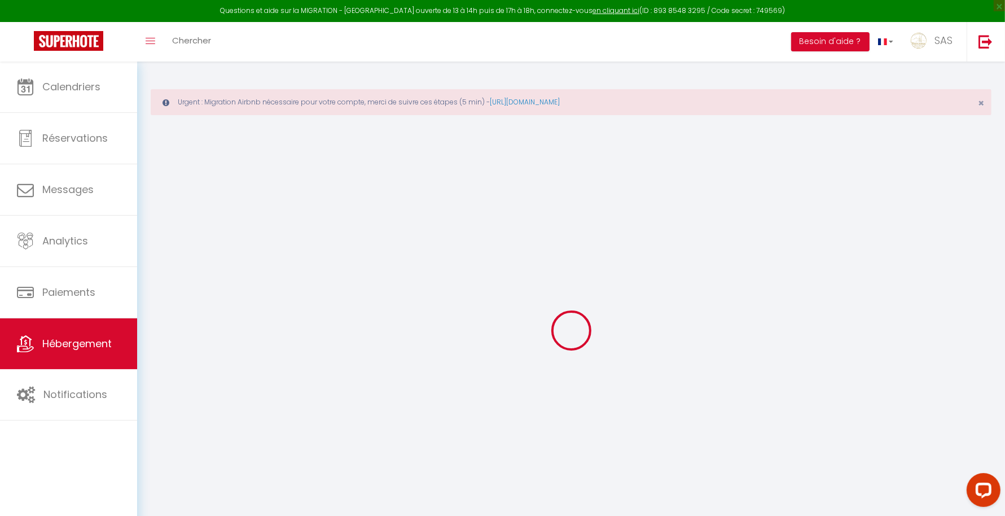
select select
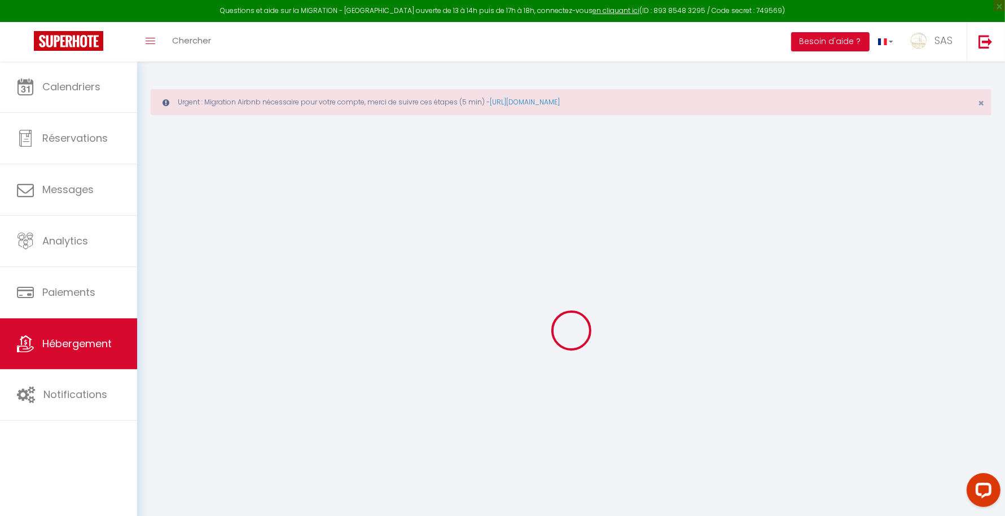
select select
checkbox input "false"
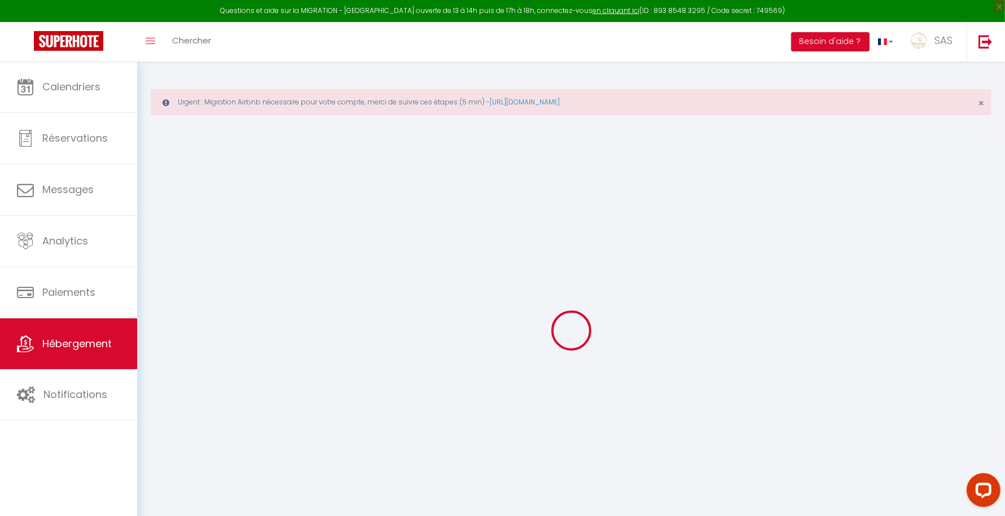
select select
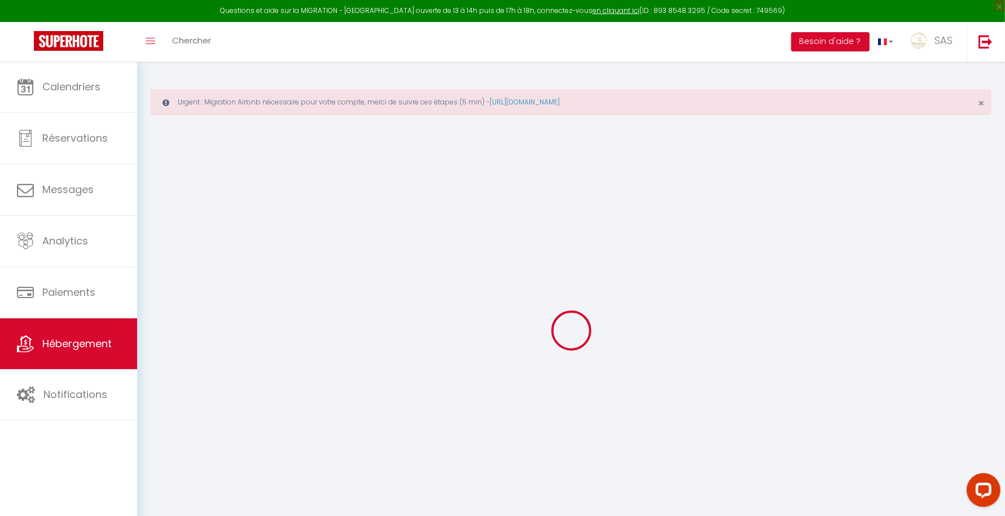
select select
checkbox input "false"
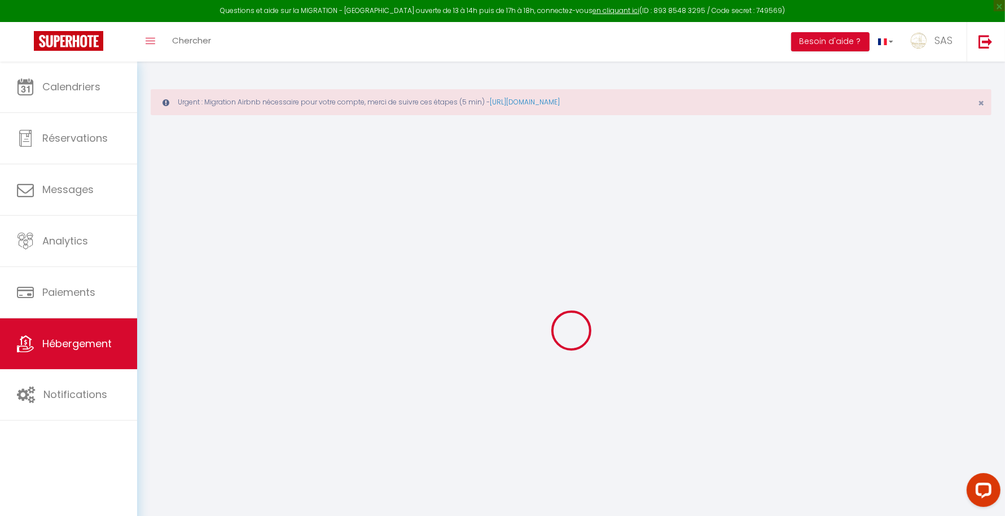
checkbox input "false"
select select "15:00"
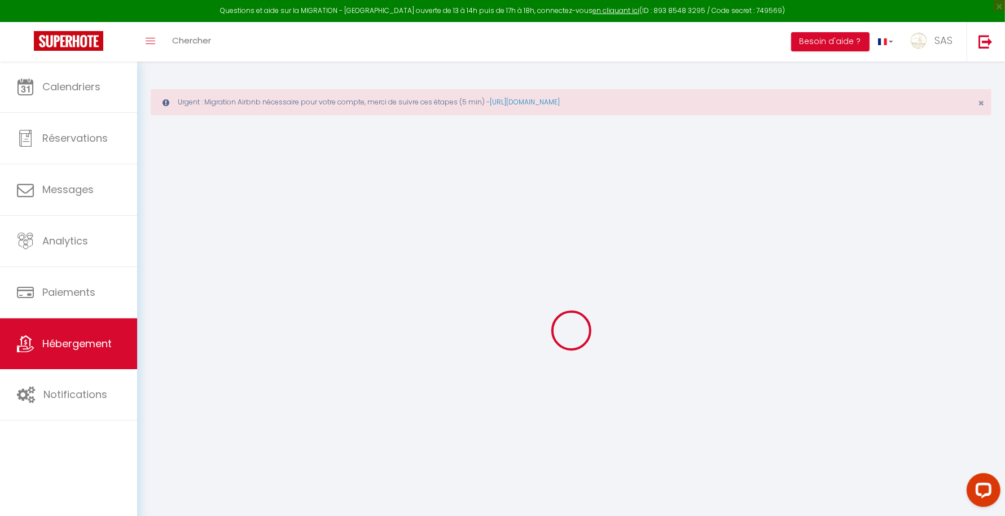
select select
select select "11:00"
select select "30"
select select "120"
select select "22:00"
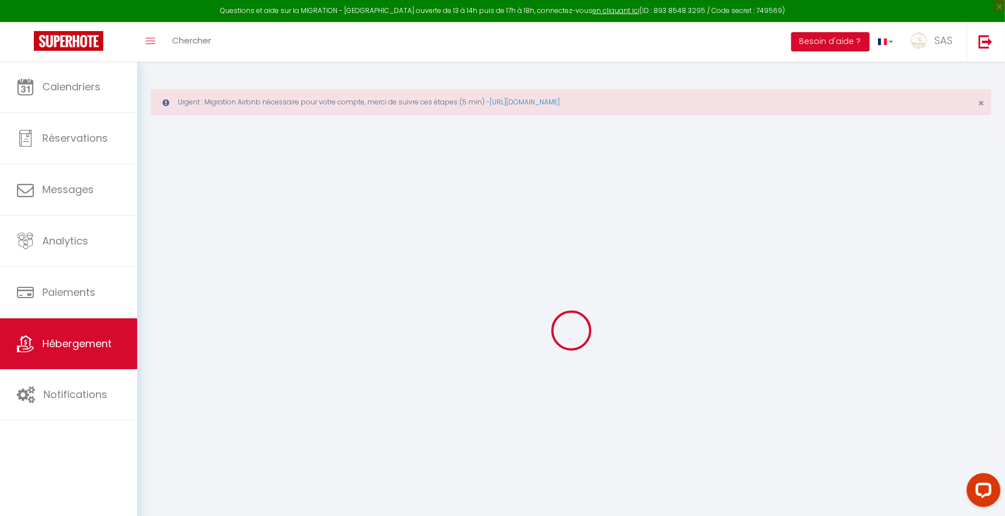
select select
checkbox input "false"
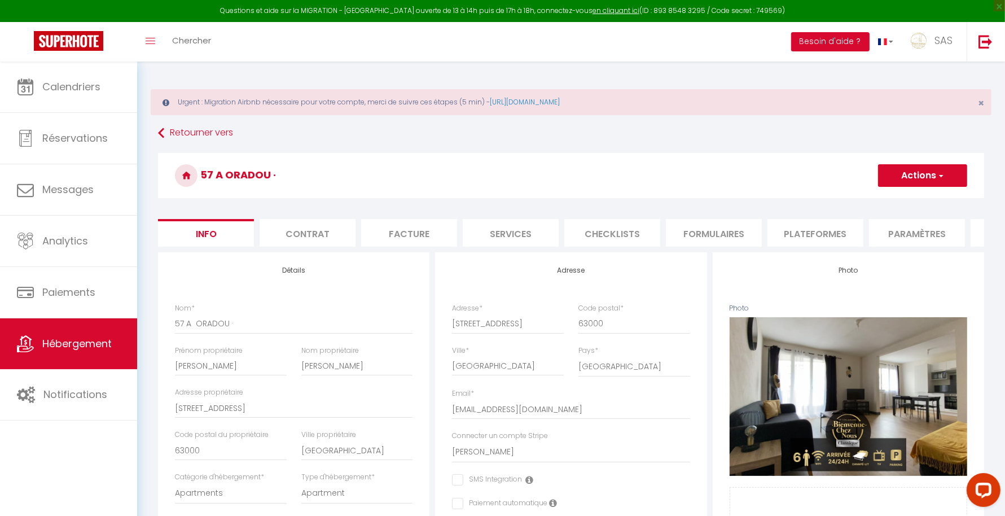
select select
checkbox input "false"
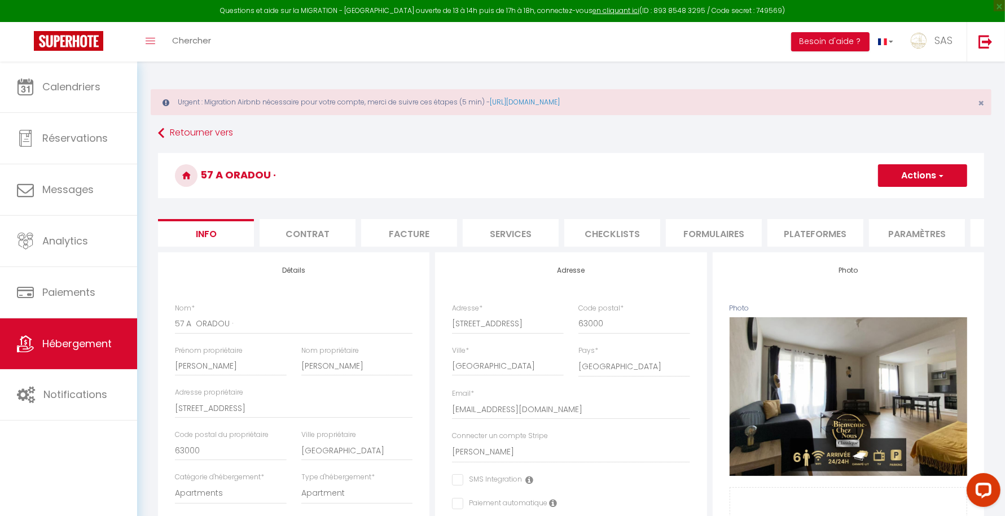
click at [787, 225] on li "Plateformes" at bounding box center [815, 233] width 96 height 28
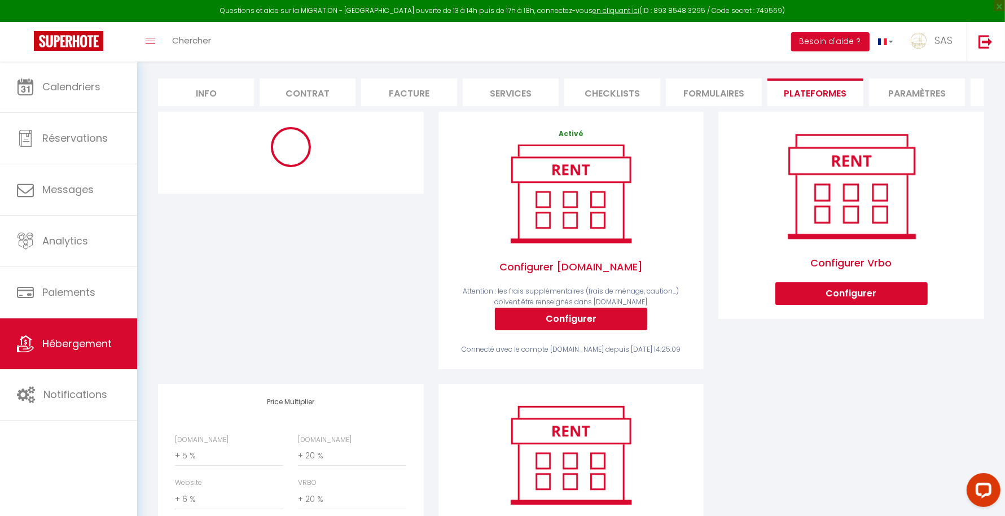
scroll to position [232, 0]
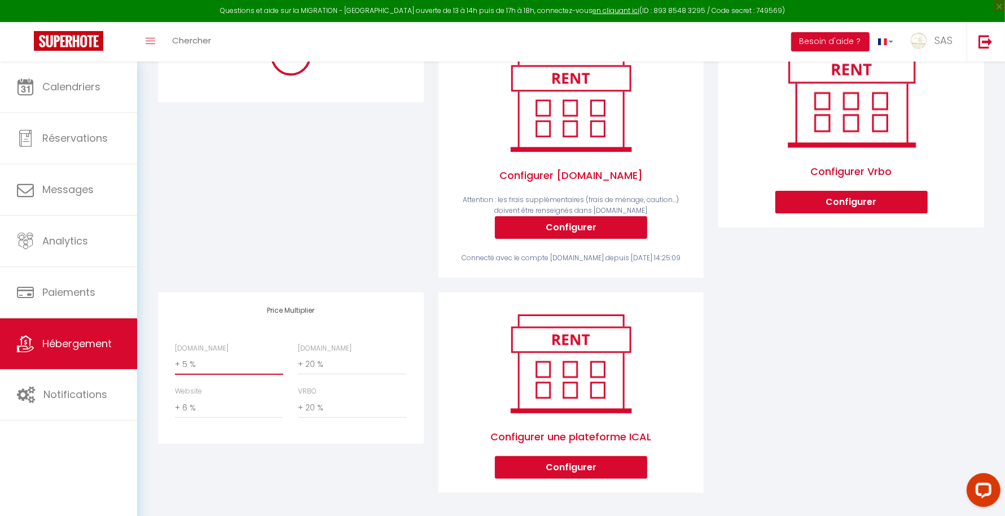
click at [209, 375] on select "0 + 1 % + 2 % + 3 % + 4 % + 5 % + 6 % + 7 % + 8 % + 9 %" at bounding box center [229, 363] width 108 height 21
select select "+ 22 %"
click at [175, 374] on select "0 + 1 % + 2 % + 3 % + 4 % + 5 % + 6 % + 7 % + 8 % + 9 %" at bounding box center [229, 363] width 108 height 21
click at [339, 251] on div at bounding box center [291, 156] width 280 height 272
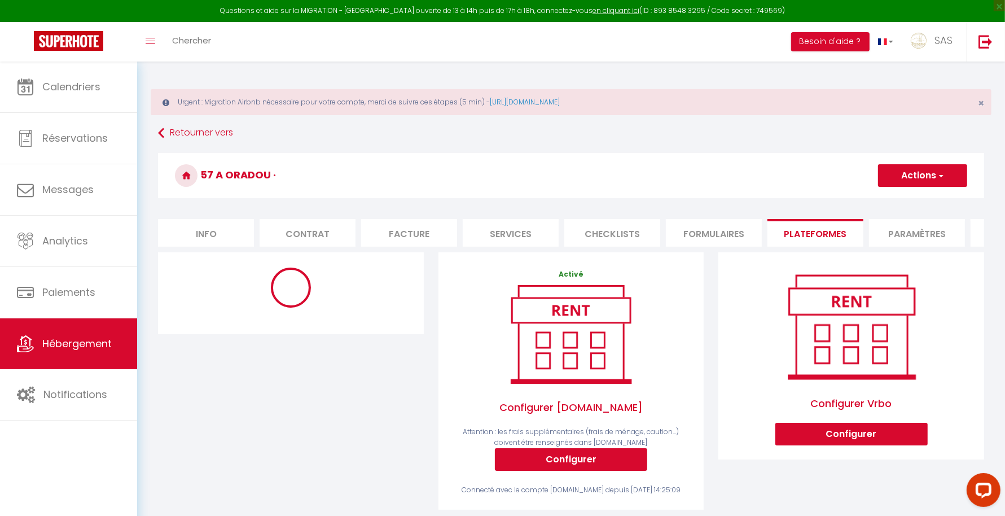
click at [915, 175] on button "Actions" at bounding box center [922, 175] width 89 height 23
click at [899, 196] on link "Enregistrer" at bounding box center [921, 200] width 89 height 15
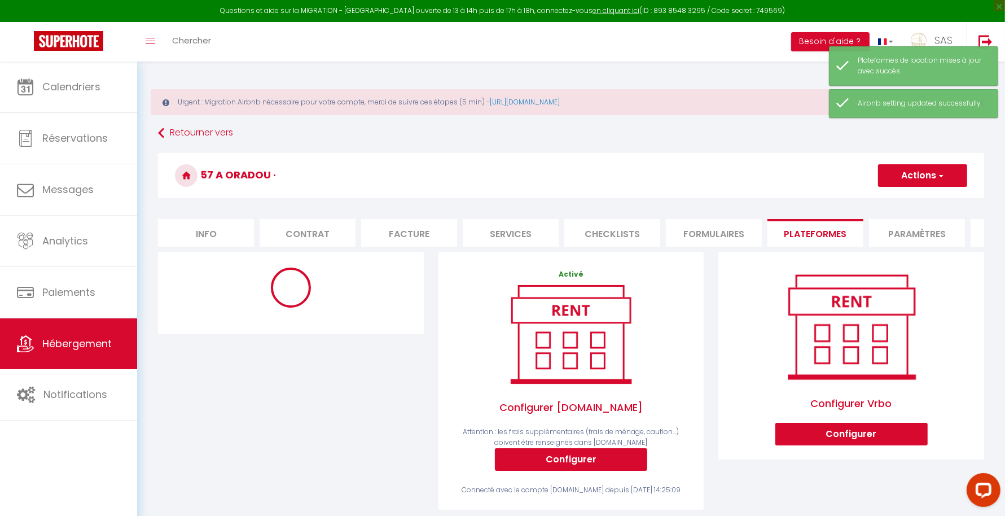
select select "9783-1021521890490444753"
